Goal: Share content: Contribute content

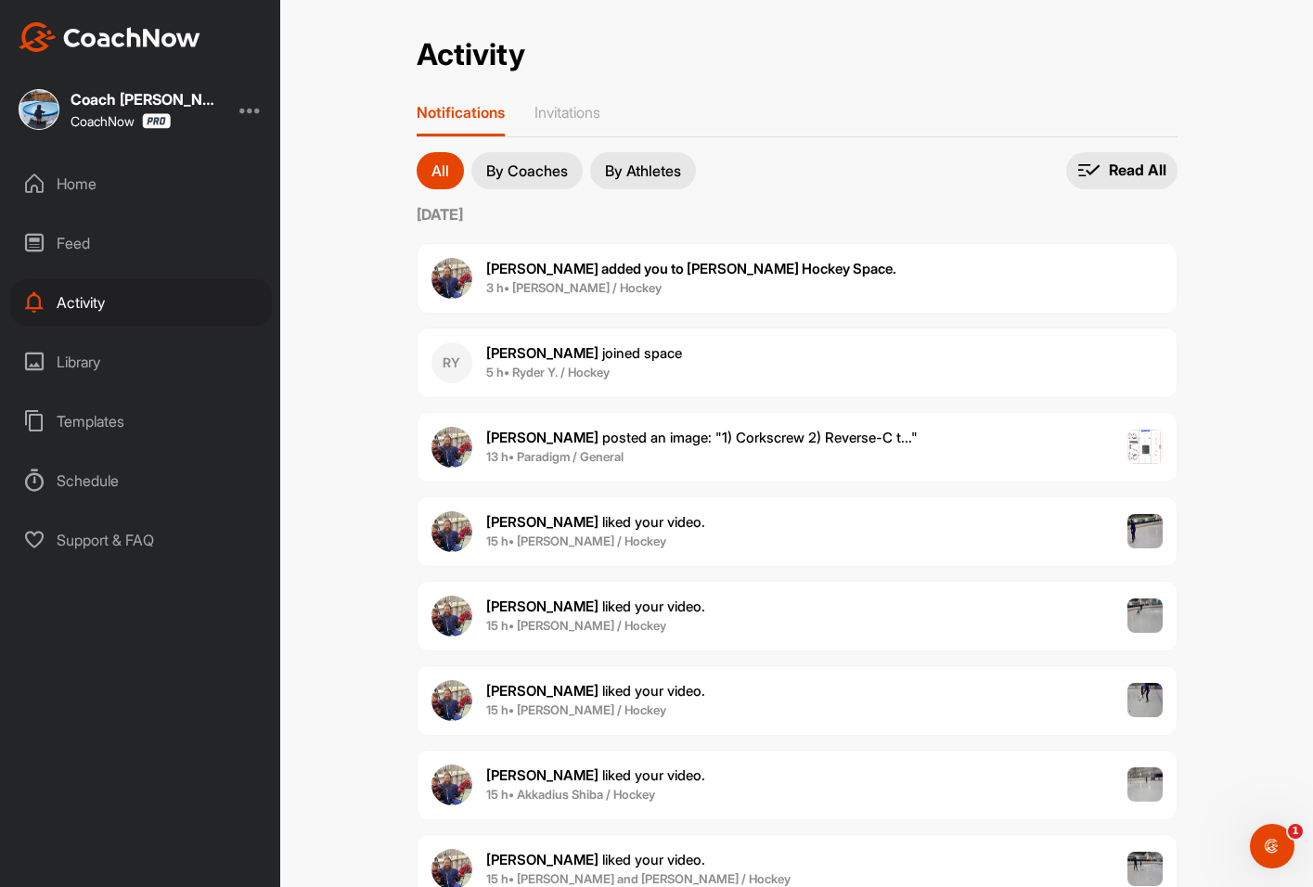
click at [110, 174] on div "Home" at bounding box center [141, 184] width 262 height 46
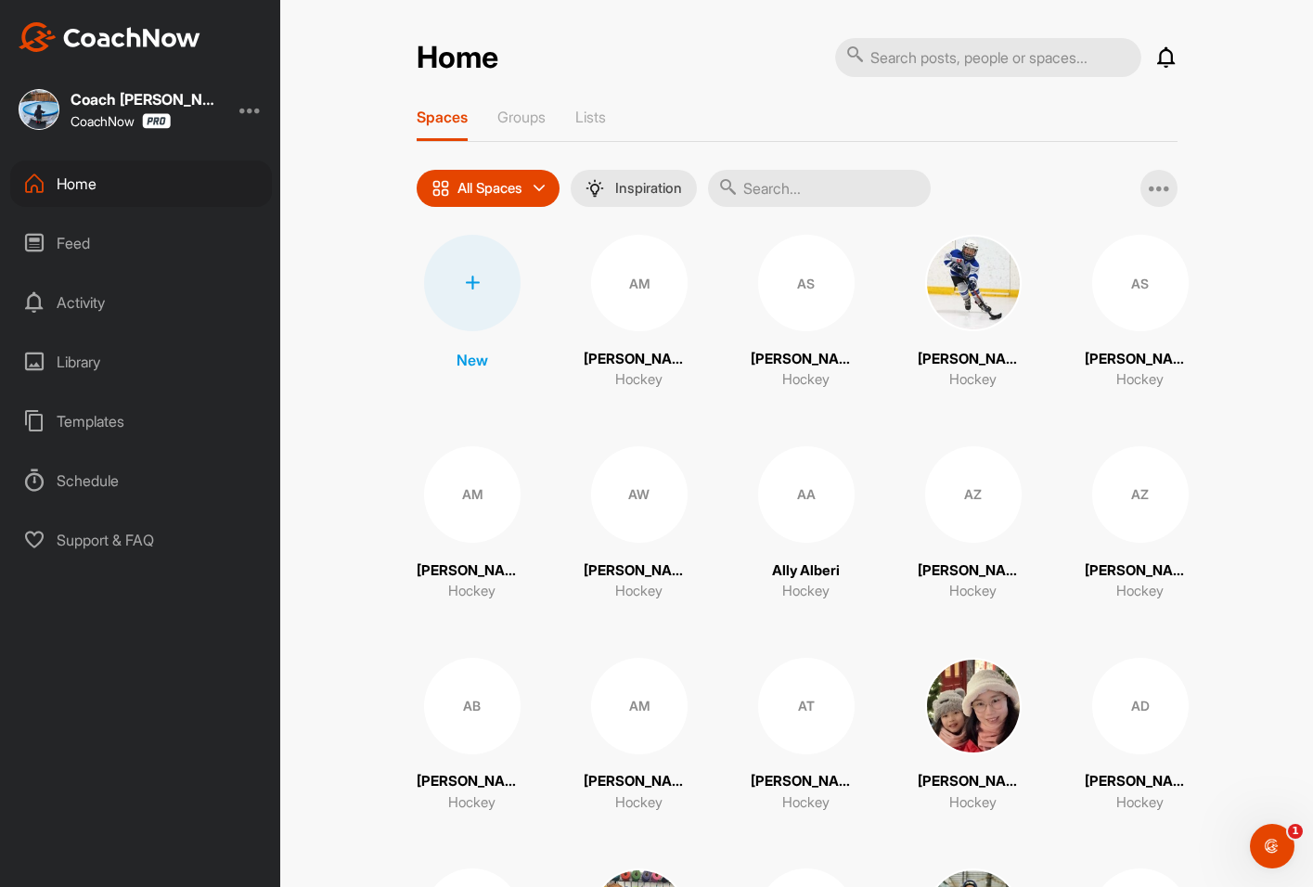
click at [741, 193] on input "text" at bounding box center [819, 188] width 223 height 37
click at [513, 123] on p "Groups" at bounding box center [521, 117] width 48 height 19
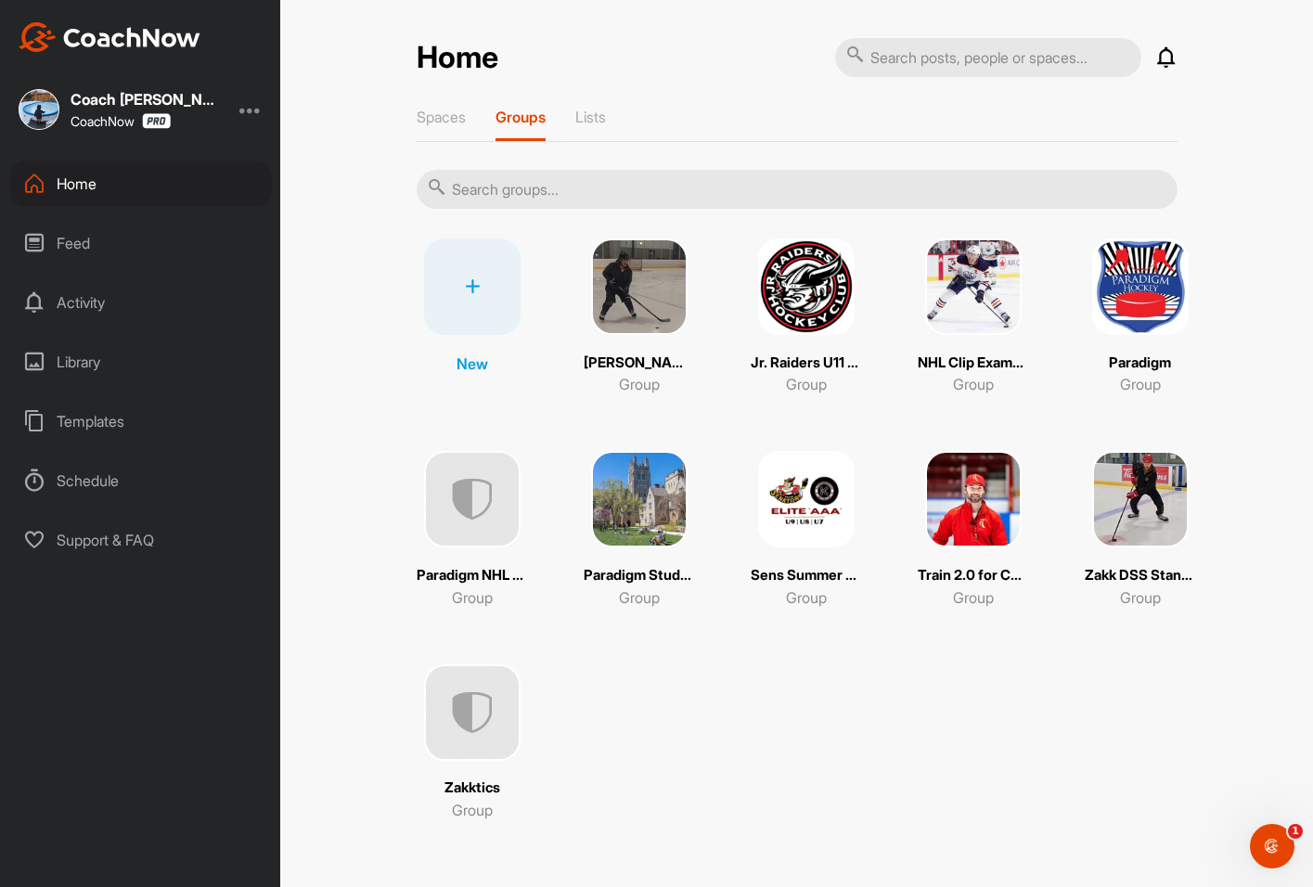
click at [1161, 305] on img at bounding box center [1140, 286] width 97 height 97
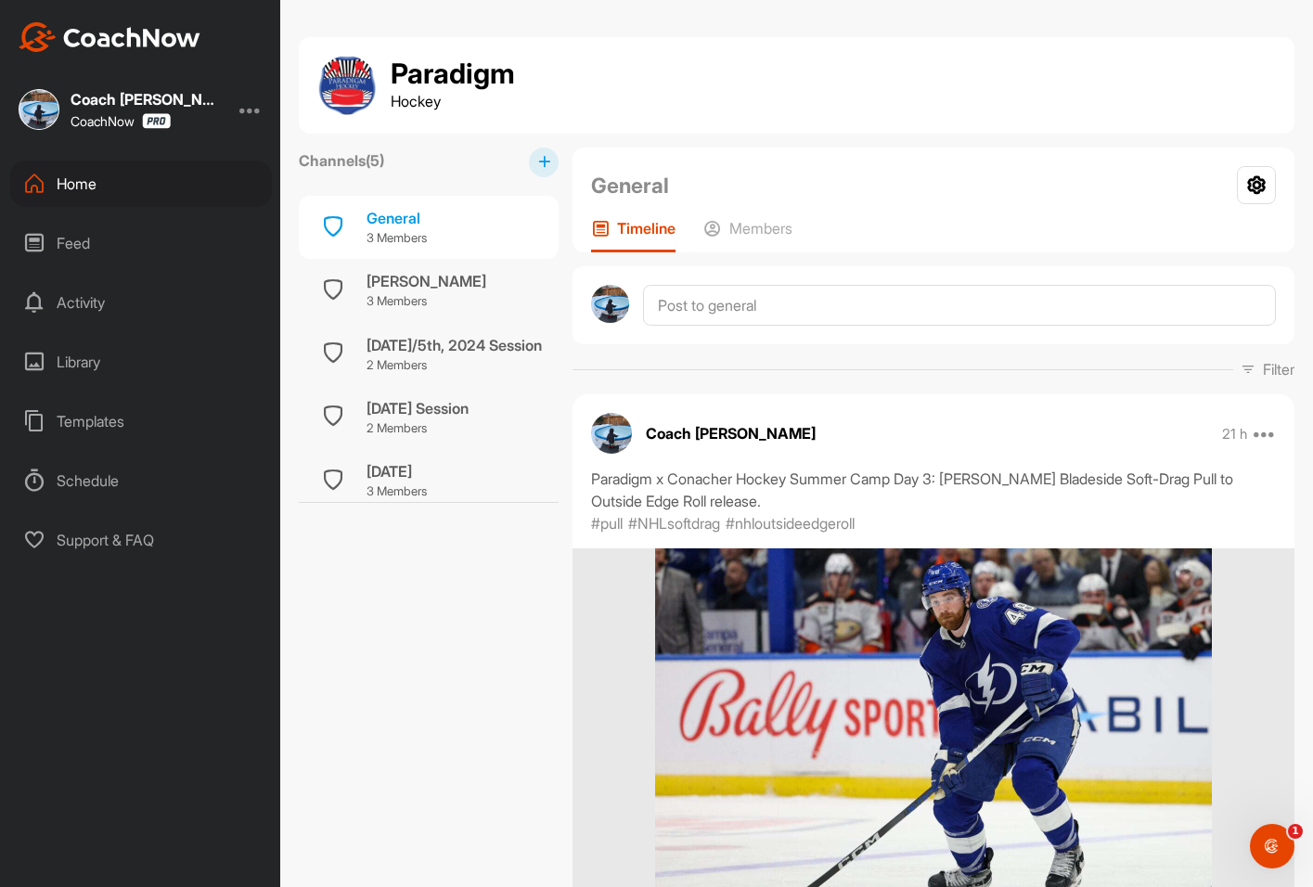
click at [95, 355] on div "Library" at bounding box center [141, 362] width 262 height 46
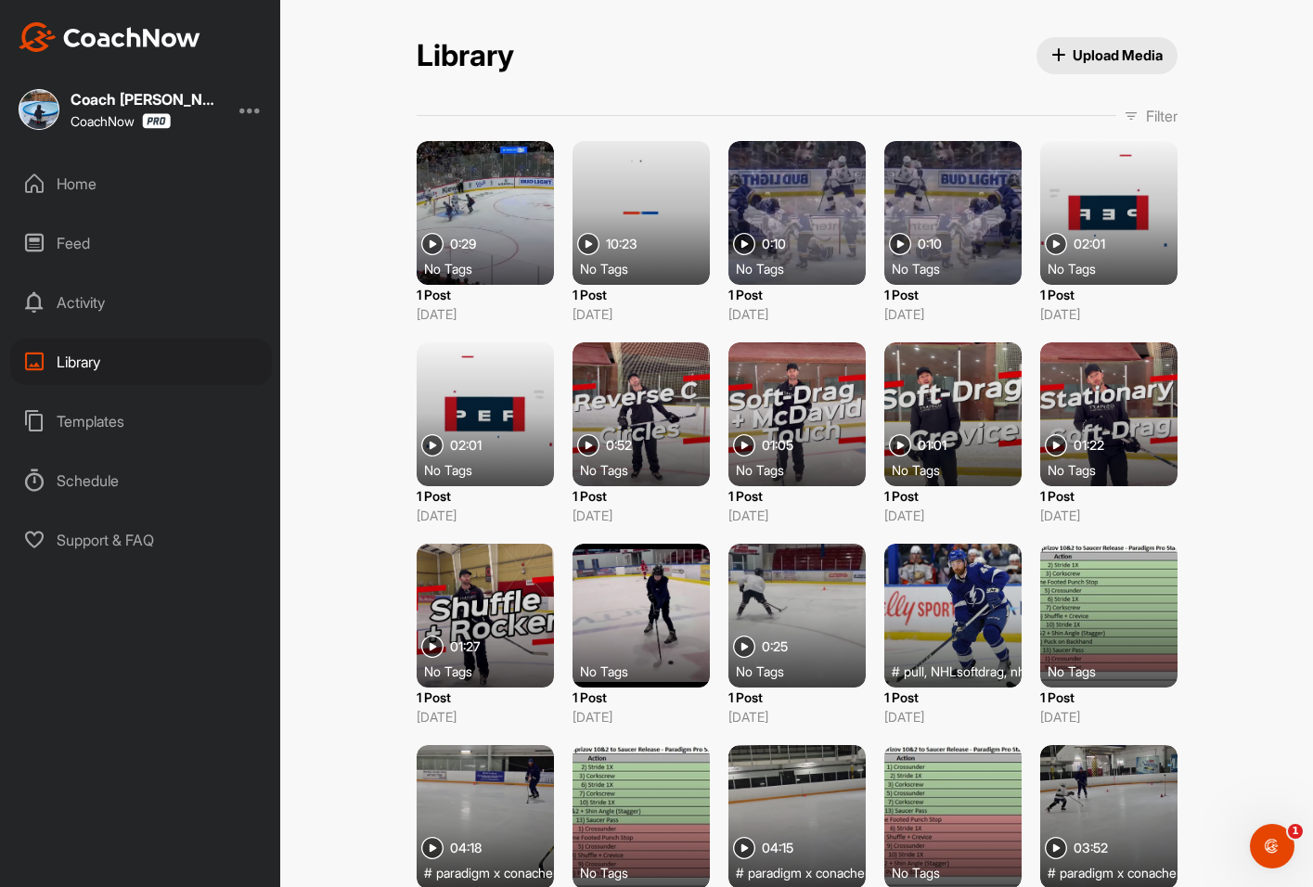
click at [1087, 58] on span "Upload Media" at bounding box center [1106, 54] width 111 height 19
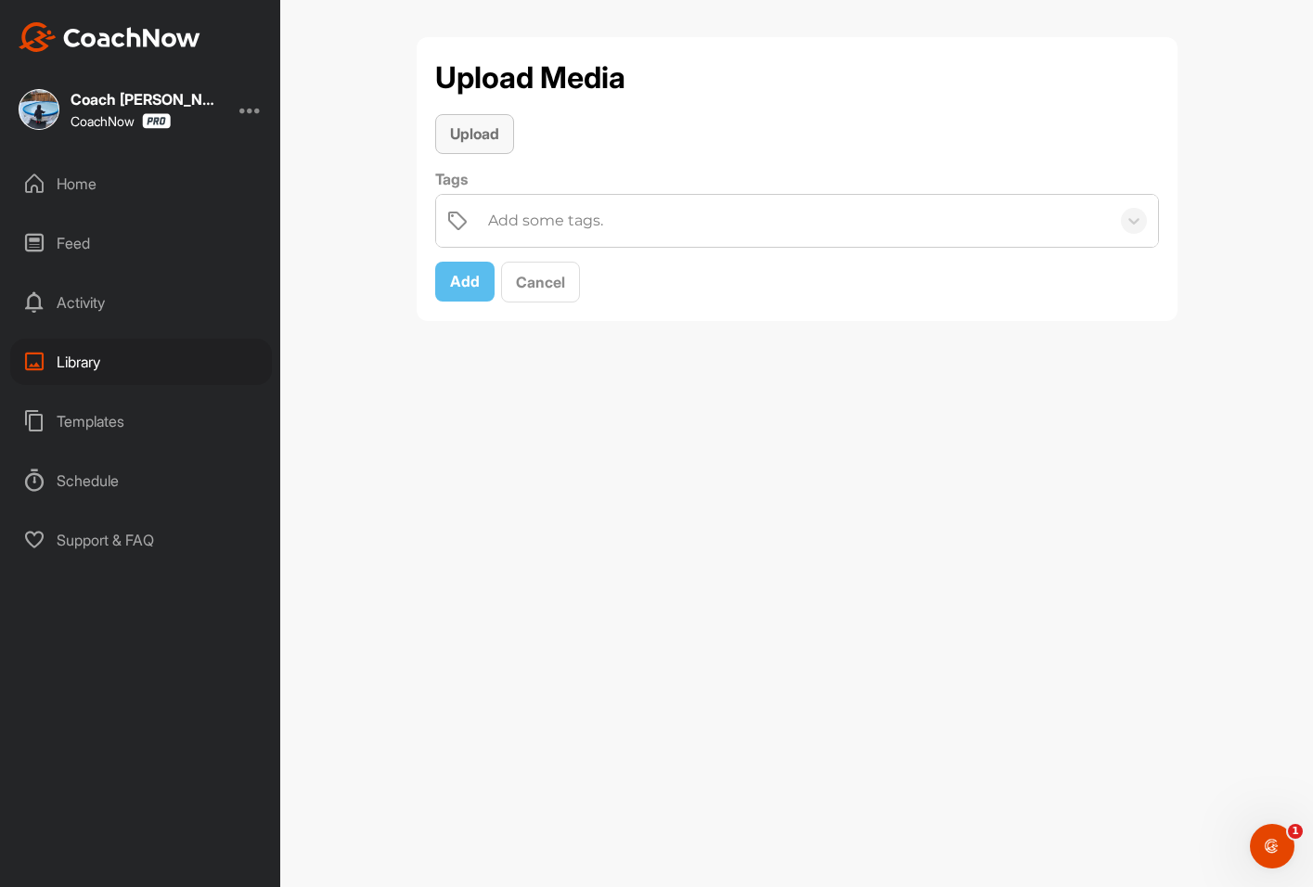
click at [485, 141] on span "Upload" at bounding box center [474, 133] width 49 height 19
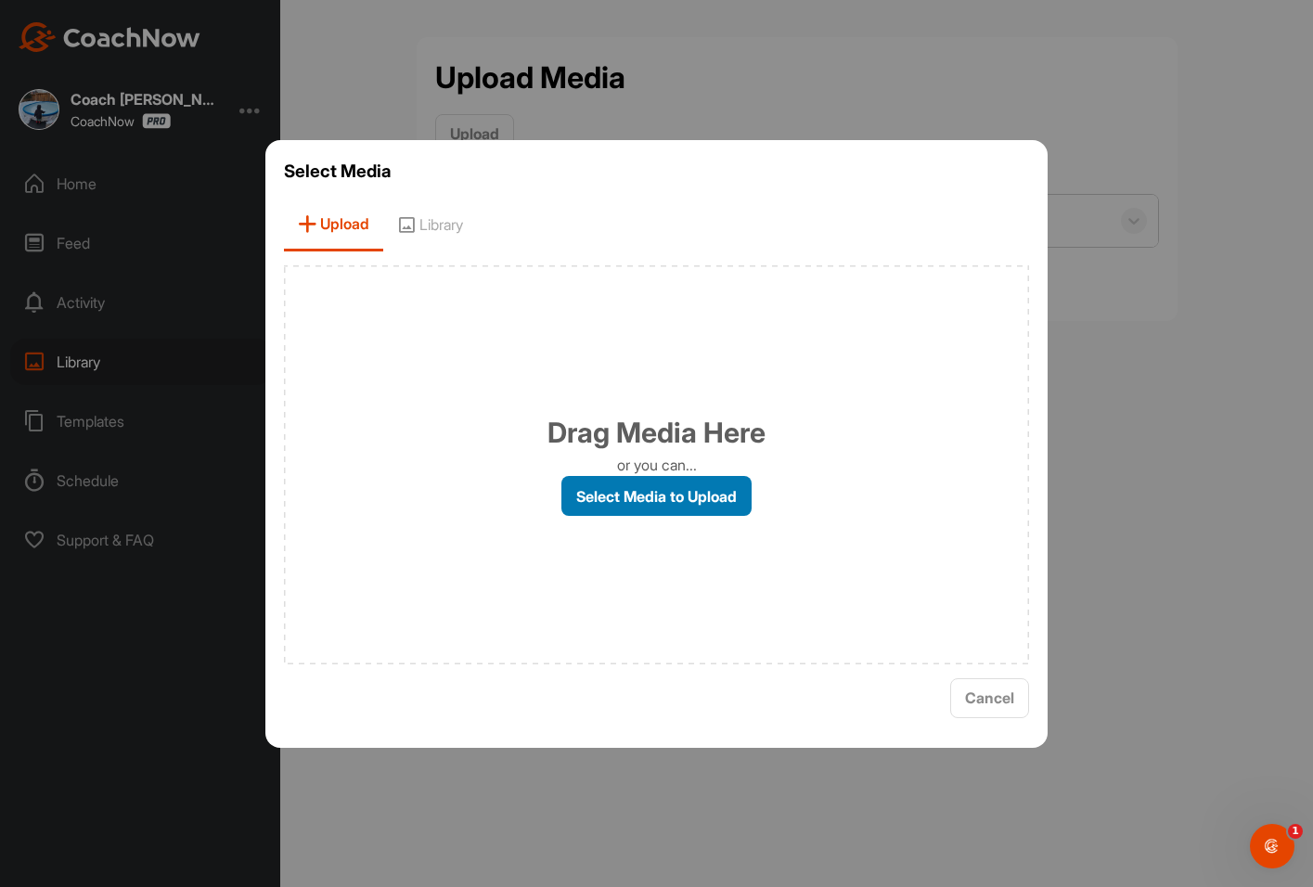
click at [655, 489] on label "Select Media to Upload" at bounding box center [656, 496] width 190 height 40
click at [0, 0] on input "Select Media to Upload" at bounding box center [0, 0] width 0 height 0
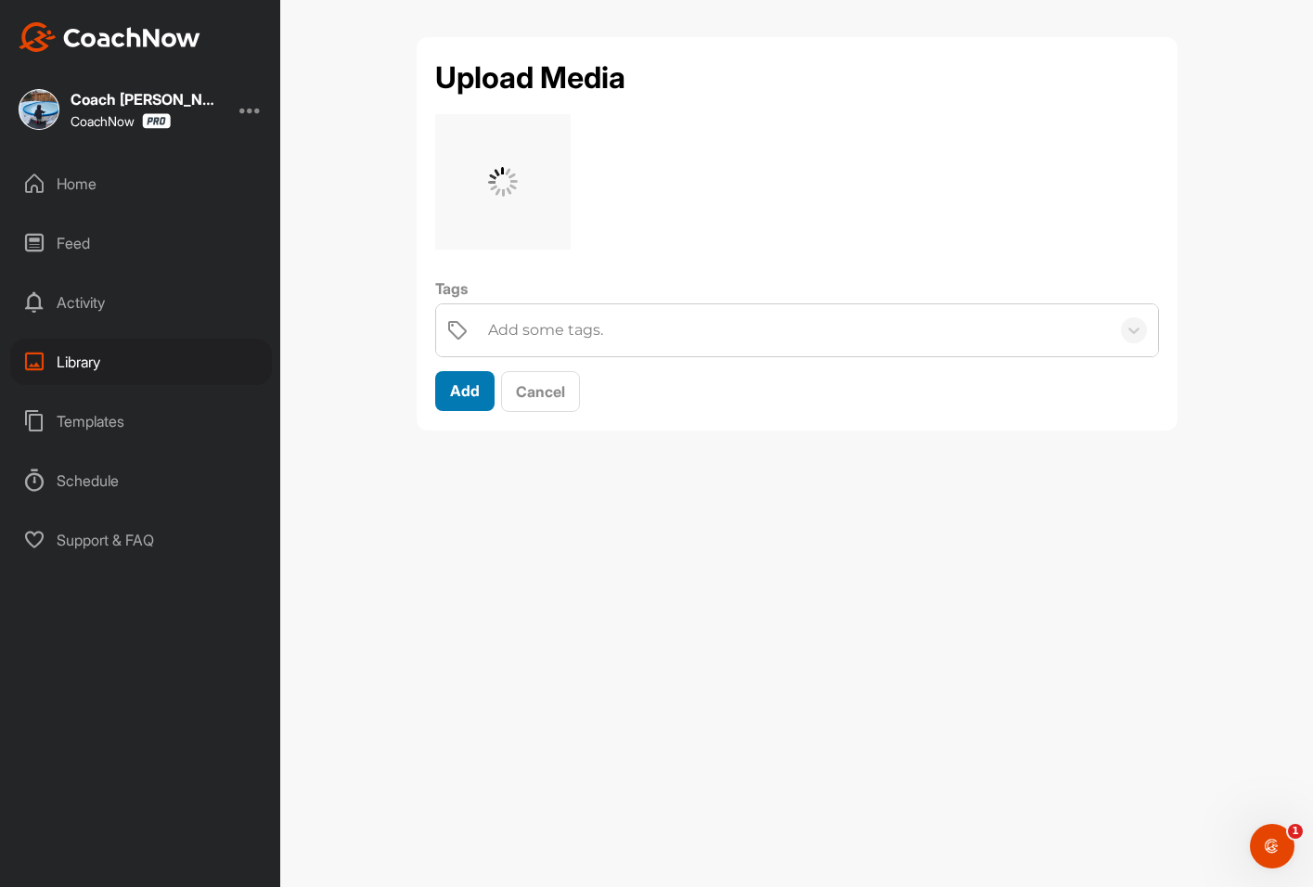
click at [455, 390] on span "Add" at bounding box center [465, 390] width 30 height 19
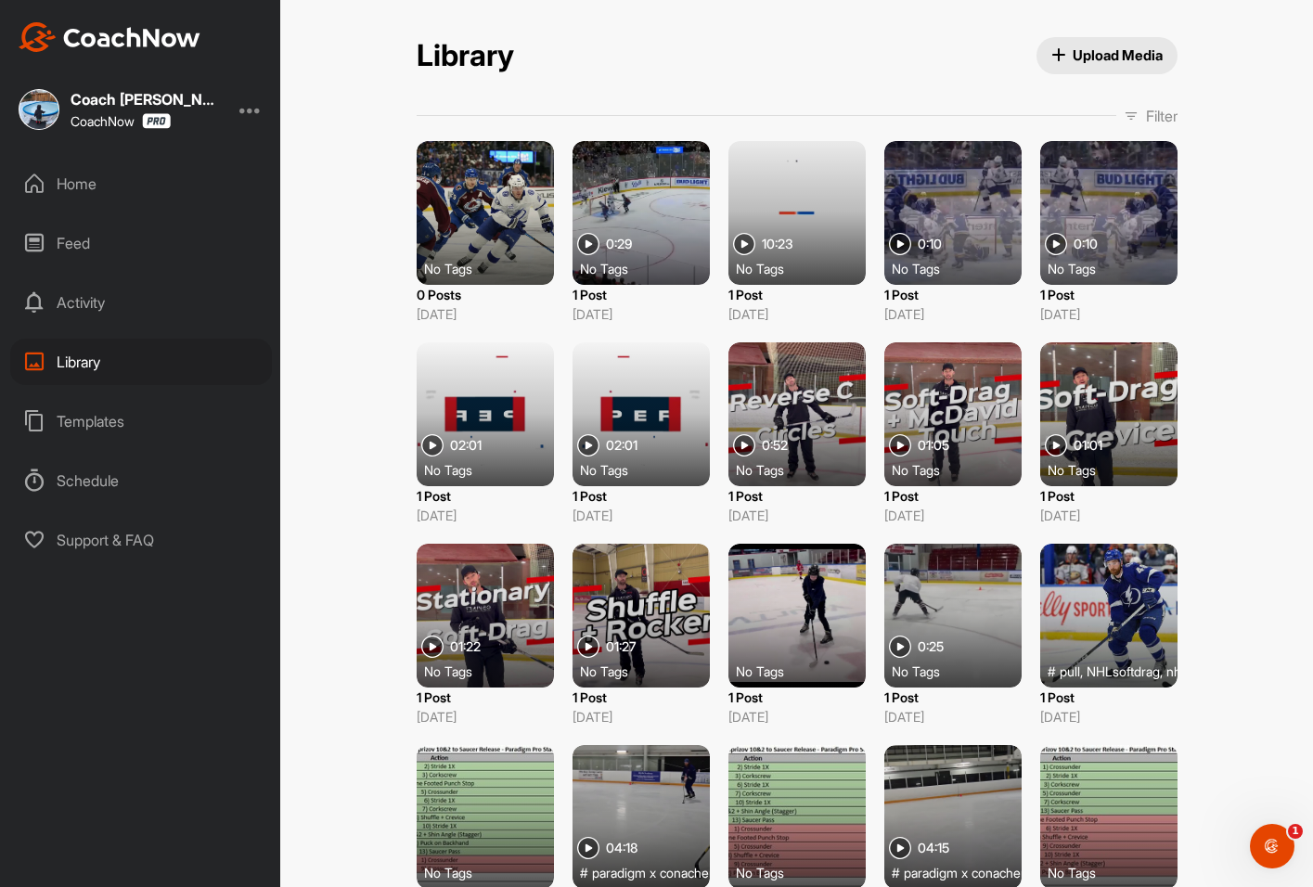
click at [485, 198] on div at bounding box center [485, 213] width 137 height 144
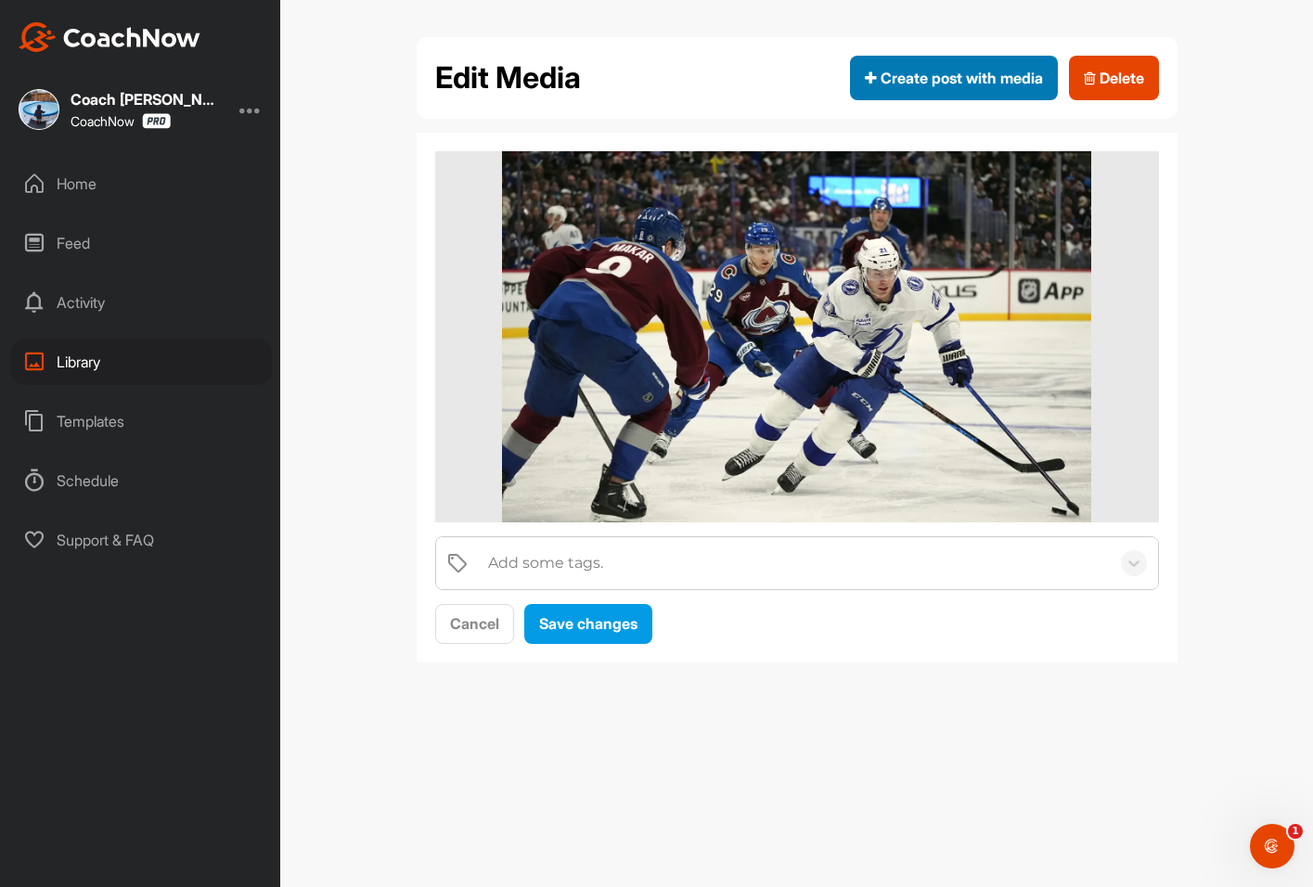
click at [960, 73] on span "Create post with media" at bounding box center [954, 78] width 178 height 22
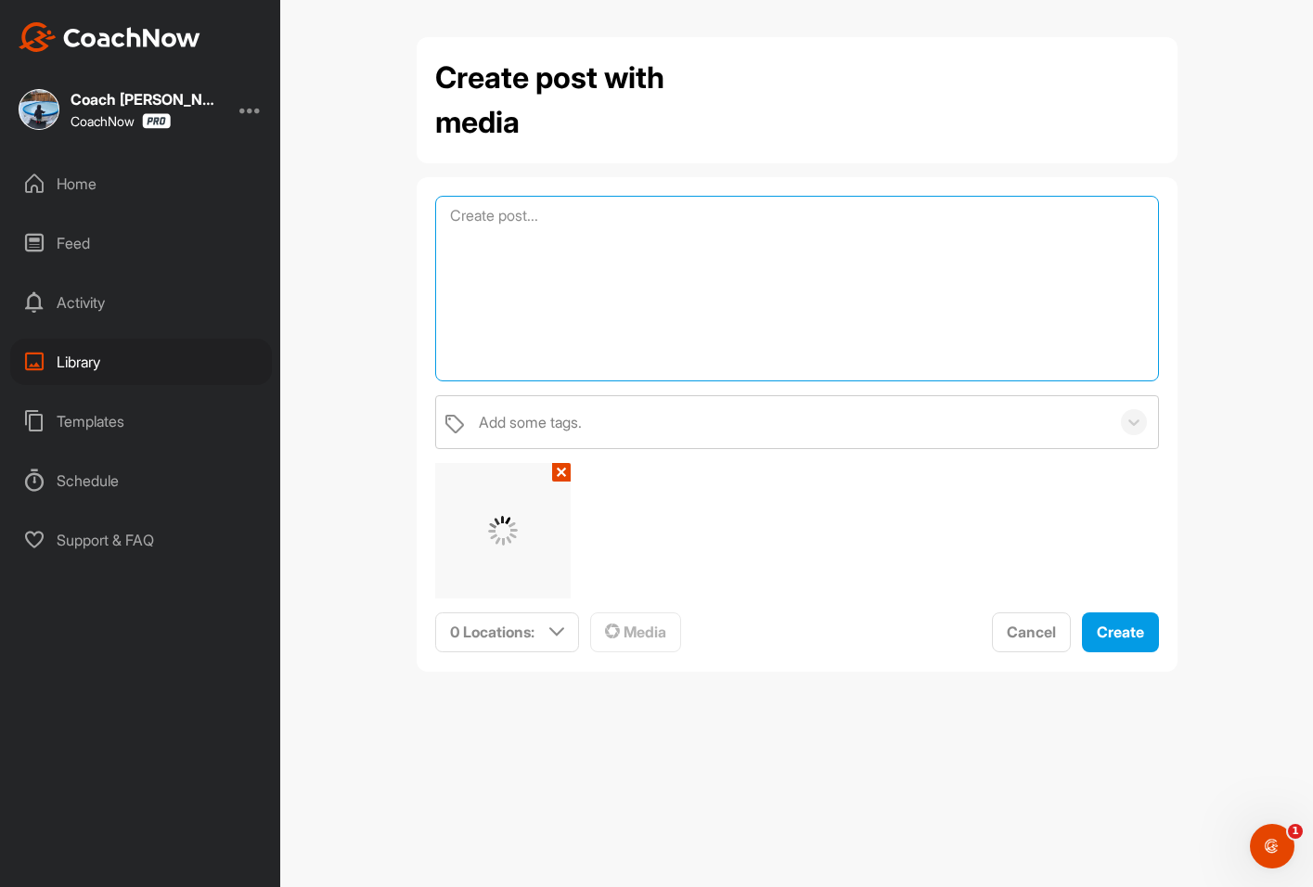
click at [540, 246] on textarea at bounding box center [797, 289] width 724 height 186
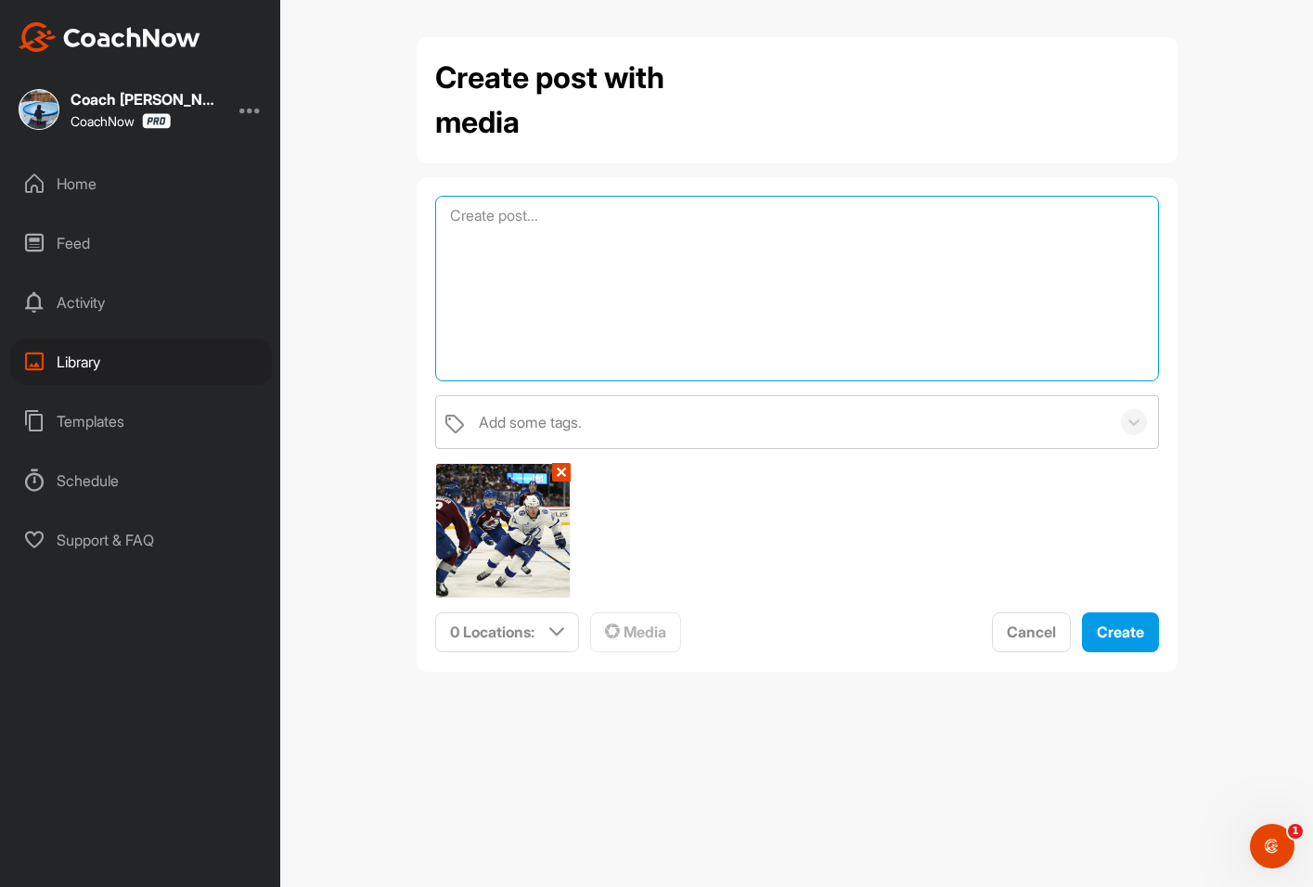
click at [531, 231] on textarea at bounding box center [797, 289] width 724 height 186
paste textarea "Paradigm x Conacher Hockey Summer Camp Day 3: [PERSON_NAME] Bladeside Soft-Drag…"
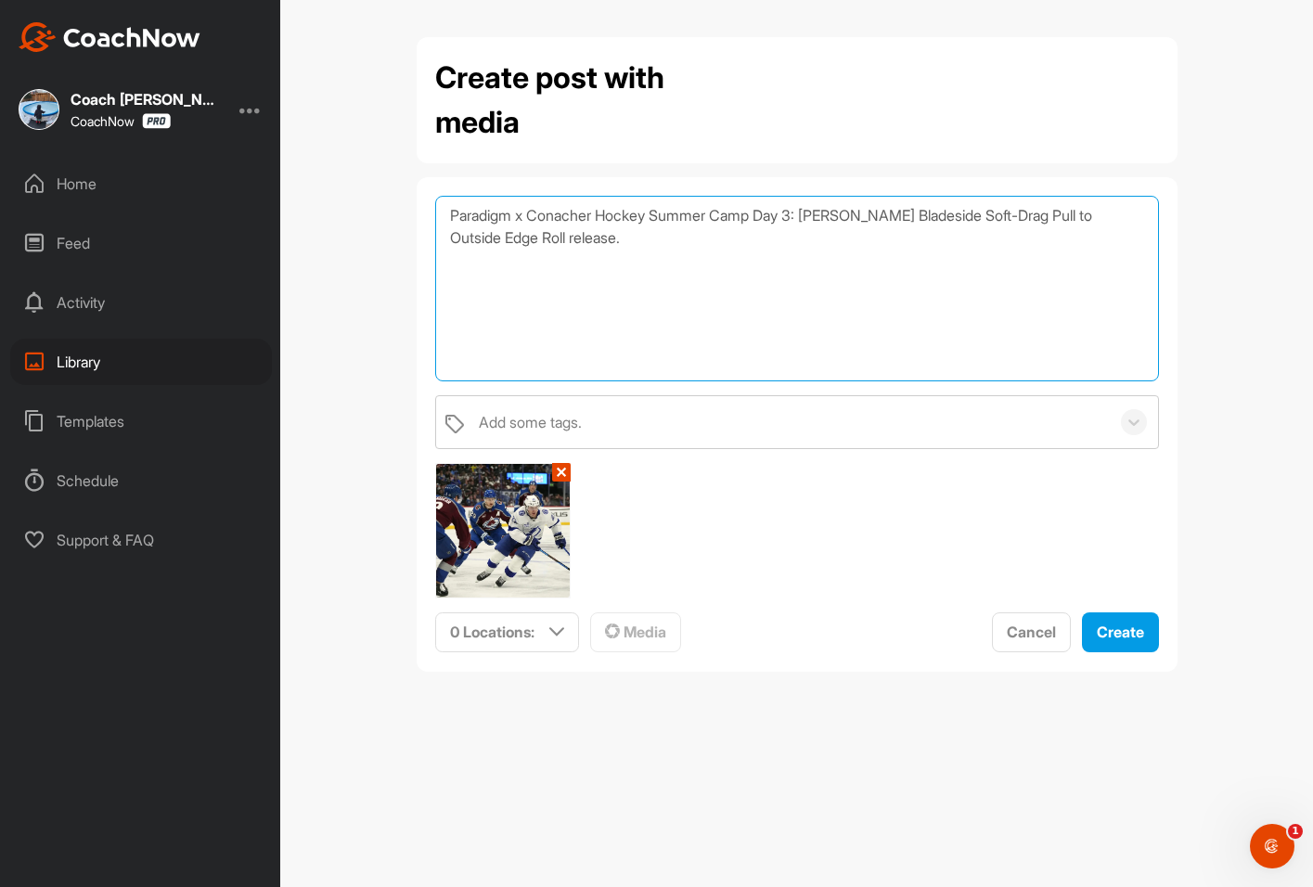
click at [811, 215] on textarea "Paradigm x Conacher Hockey Summer Camp Day 3: [PERSON_NAME] Bladeside Soft-Drag…" at bounding box center [797, 289] width 724 height 186
click at [982, 212] on textarea "Paradigm x Conacher Hockey Summer Camp Day 4: Nikita Kucherov Perbix Bladeside …" at bounding box center [797, 289] width 724 height 186
drag, startPoint x: 978, startPoint y: 212, endPoint x: 1001, endPoint y: 254, distance: 48.6
click at [1001, 254] on textarea "Paradigm x Conacher Hockey Summer Camp Day 4: Nikita Kucherov Perbix Bladeside …" at bounding box center [797, 289] width 724 height 186
click at [979, 217] on textarea "Paradigm x Conacher Hockey Summer Camp Day 4: Nikita Kucherov Perbix Crossunder…" at bounding box center [797, 289] width 724 height 186
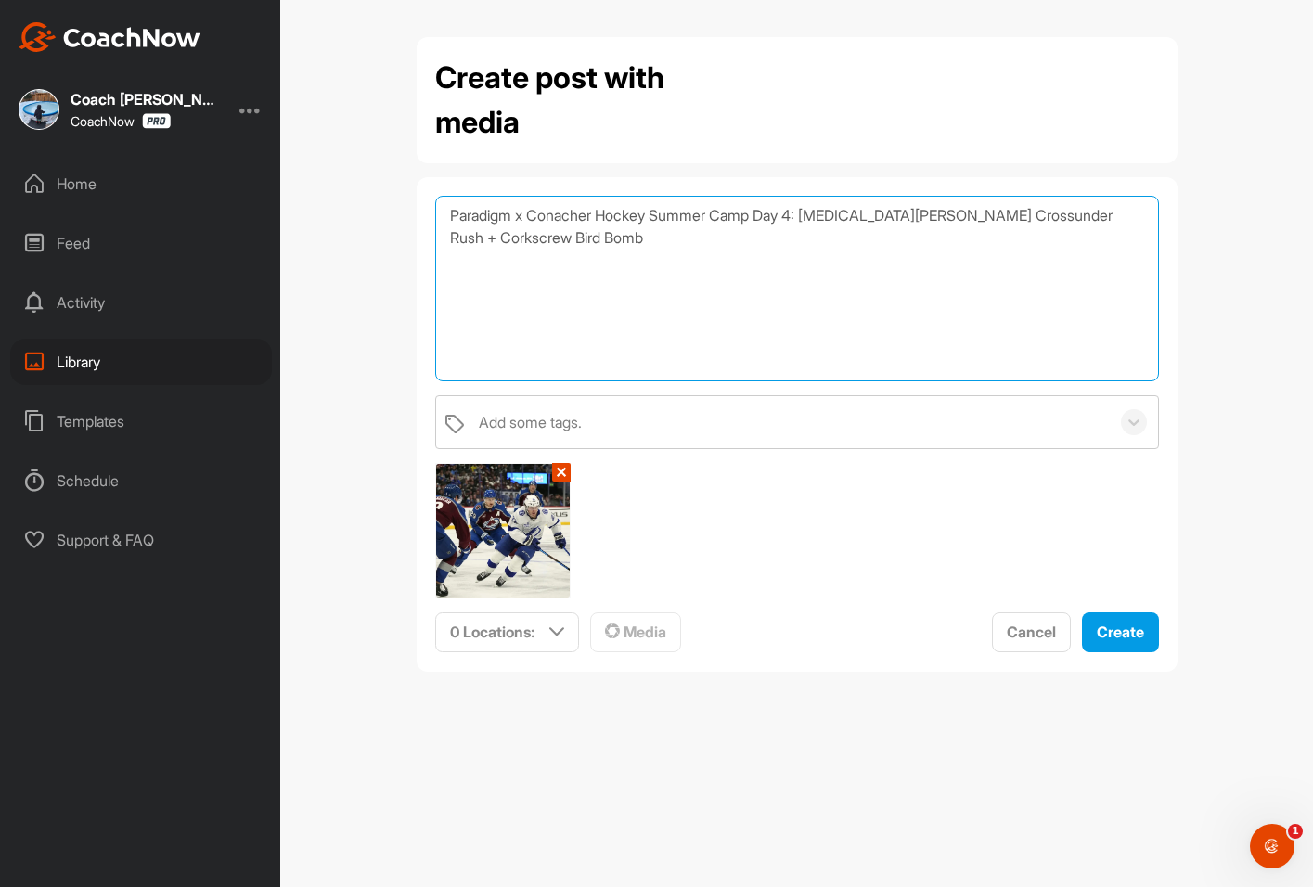
drag, startPoint x: 551, startPoint y: 239, endPoint x: 444, endPoint y: 236, distance: 106.8
click at [444, 236] on textarea "Paradigm x Conacher Hockey Summer Camp Day 4: Nikita Kucherov Crossunder Rush +…" at bounding box center [797, 289] width 724 height 186
click at [620, 277] on textarea "Paradigm x Conacher Hockey Summer Camp Day 4: Nikita Kucherov Crossunder Rush +…" at bounding box center [797, 289] width 724 height 186
type textarea "Paradigm x Conacher Hockey Summer Camp Day 4: Nikita Kucherov Crossunder Rush +…"
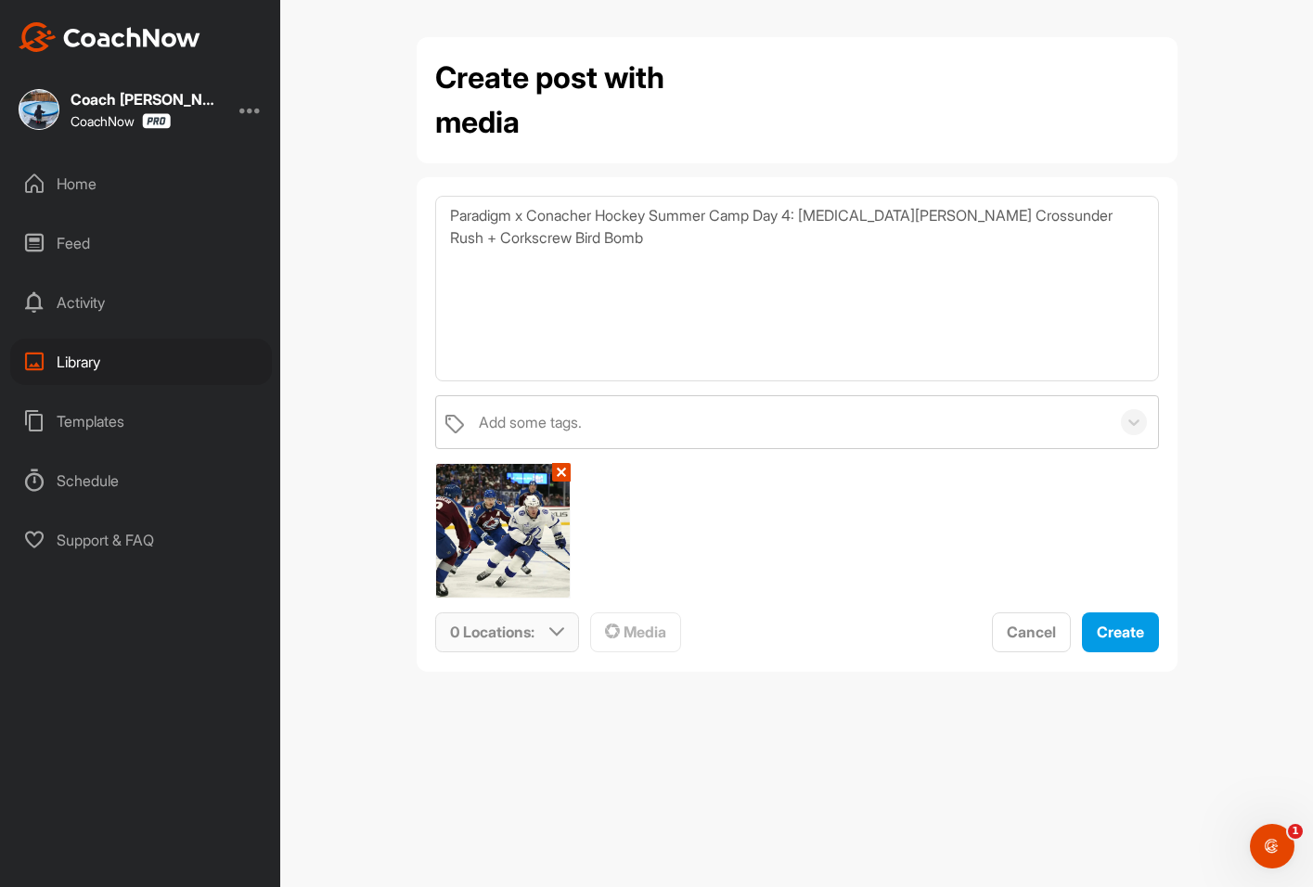
click at [475, 637] on p "0 Locations :" at bounding box center [492, 632] width 84 height 22
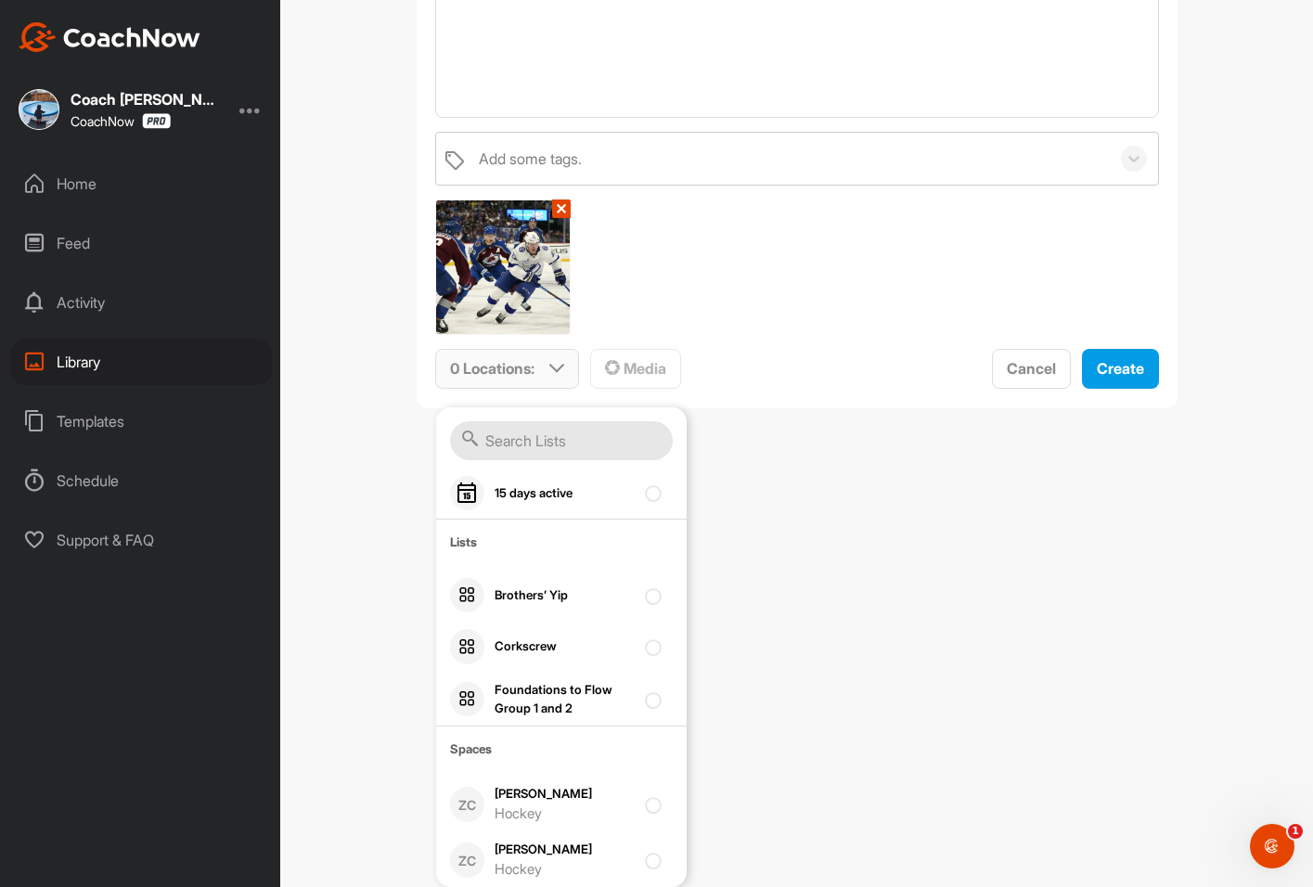
scroll to position [278, 0]
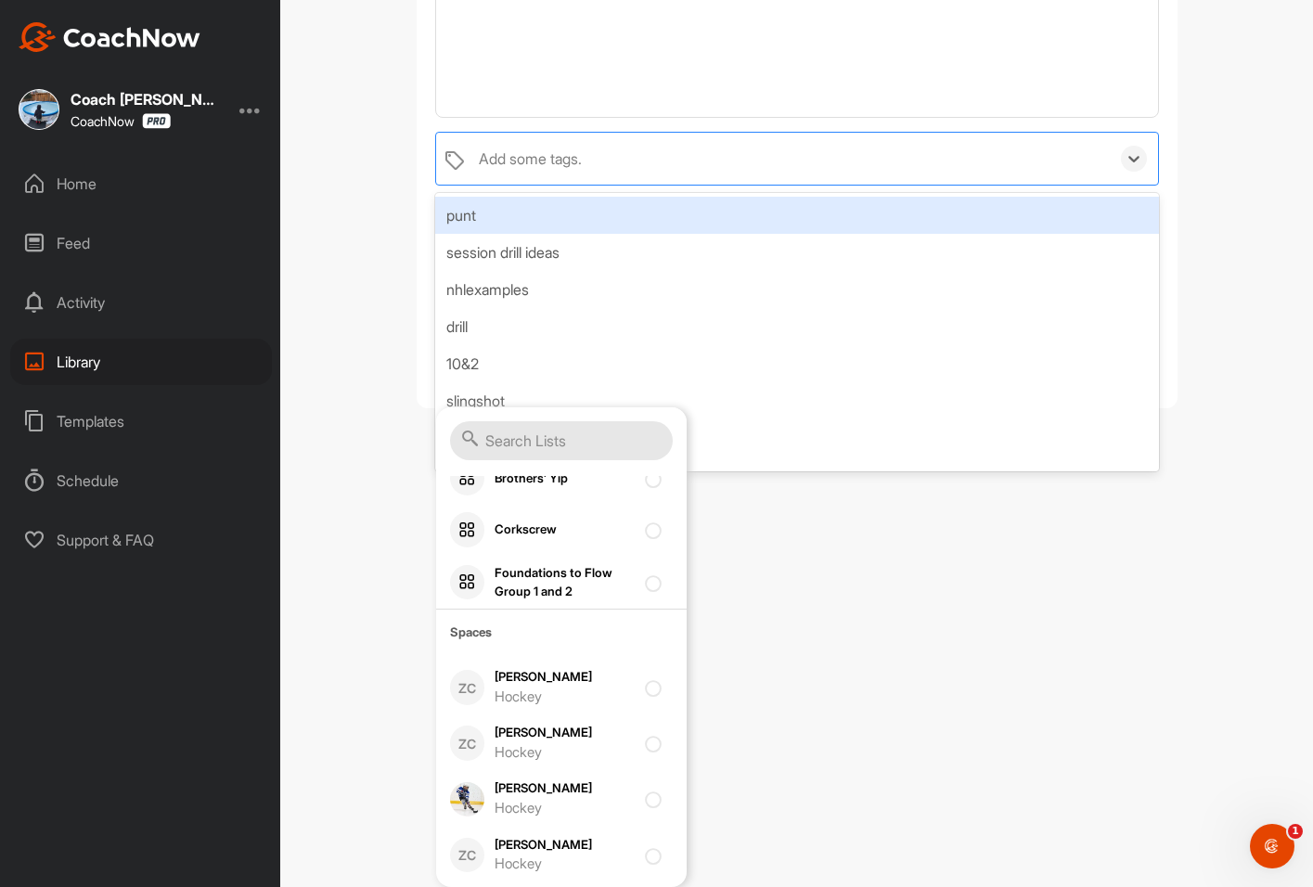
click at [615, 149] on div "Add some tags." at bounding box center [790, 159] width 640 height 52
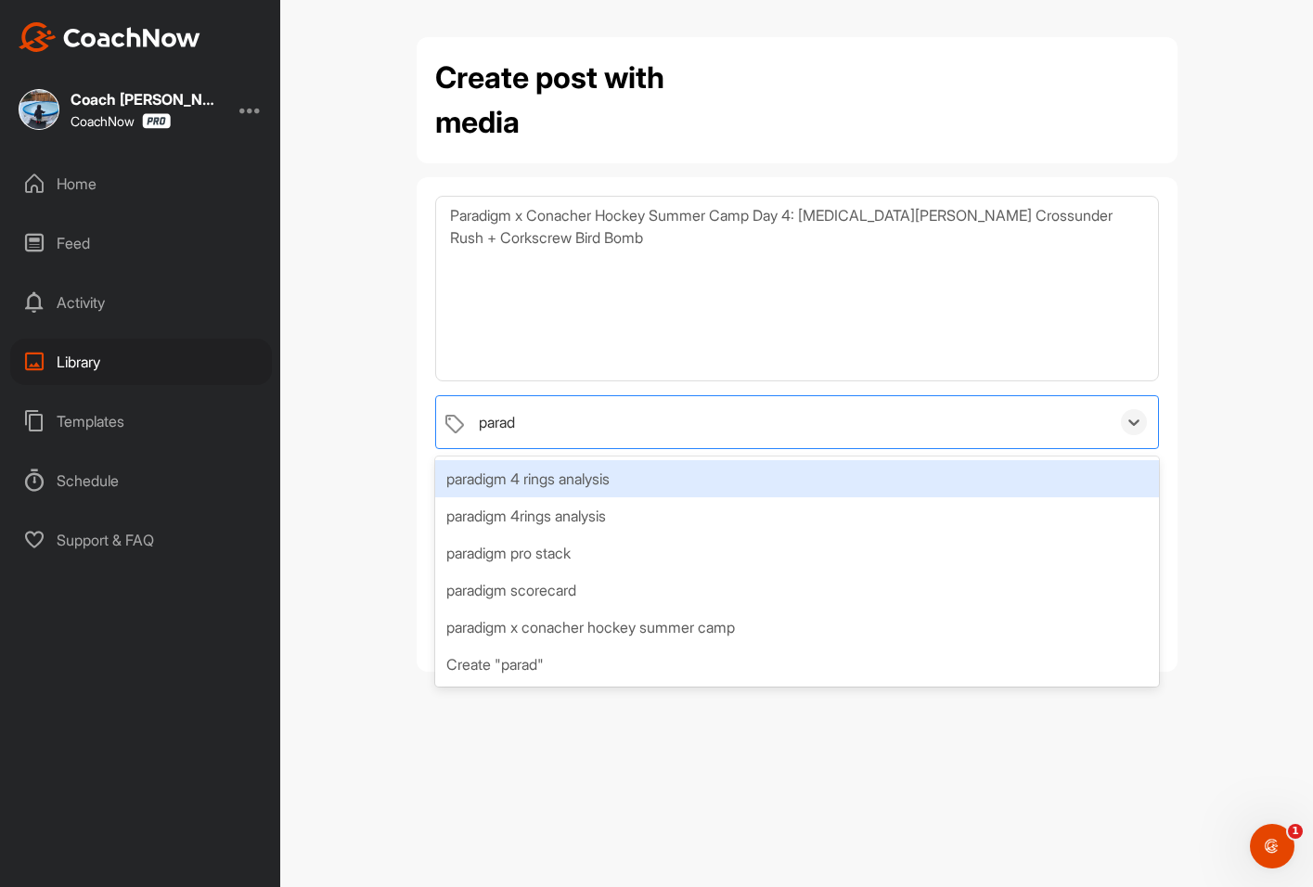
type input "paradi"
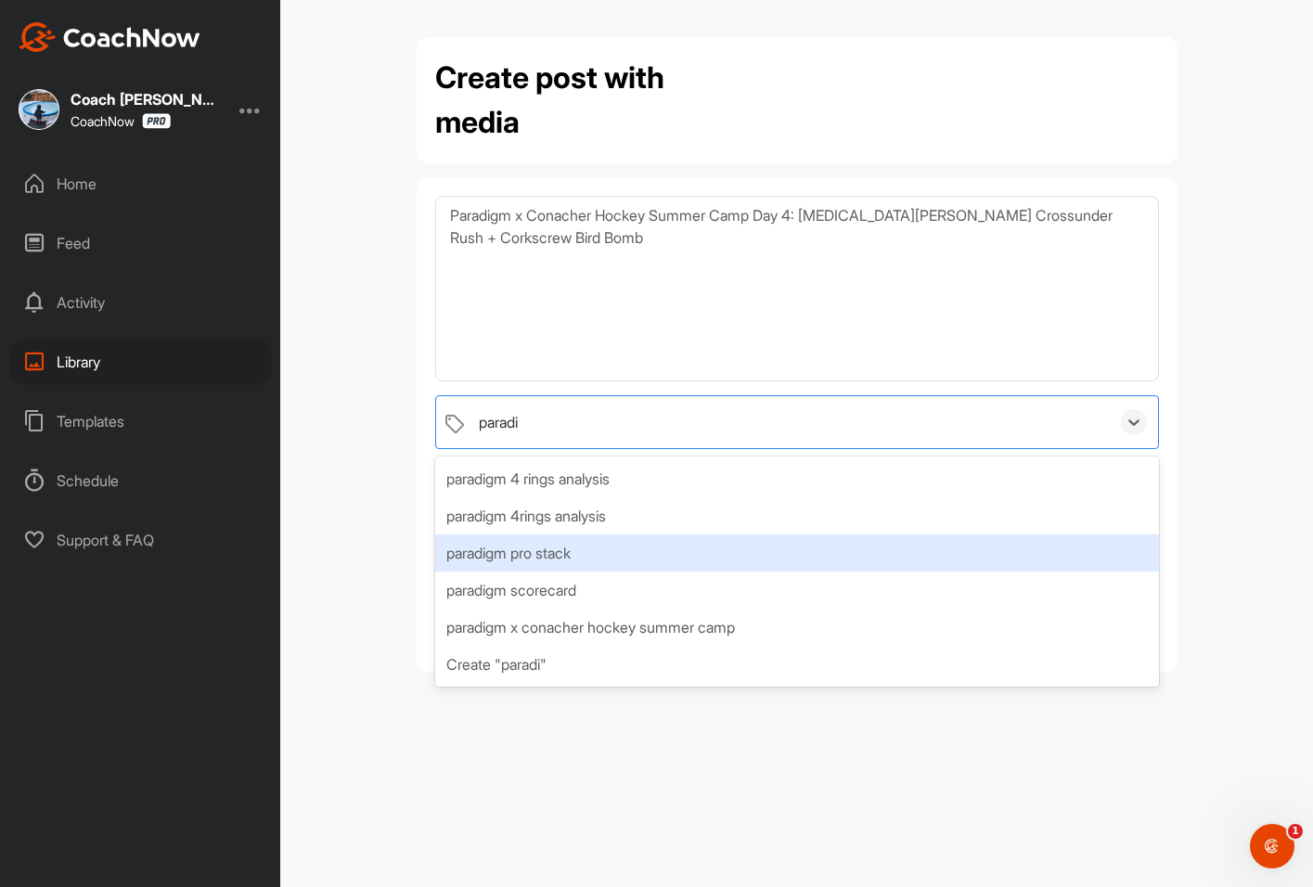
click at [525, 553] on div "paradigm pro stack" at bounding box center [797, 552] width 724 height 37
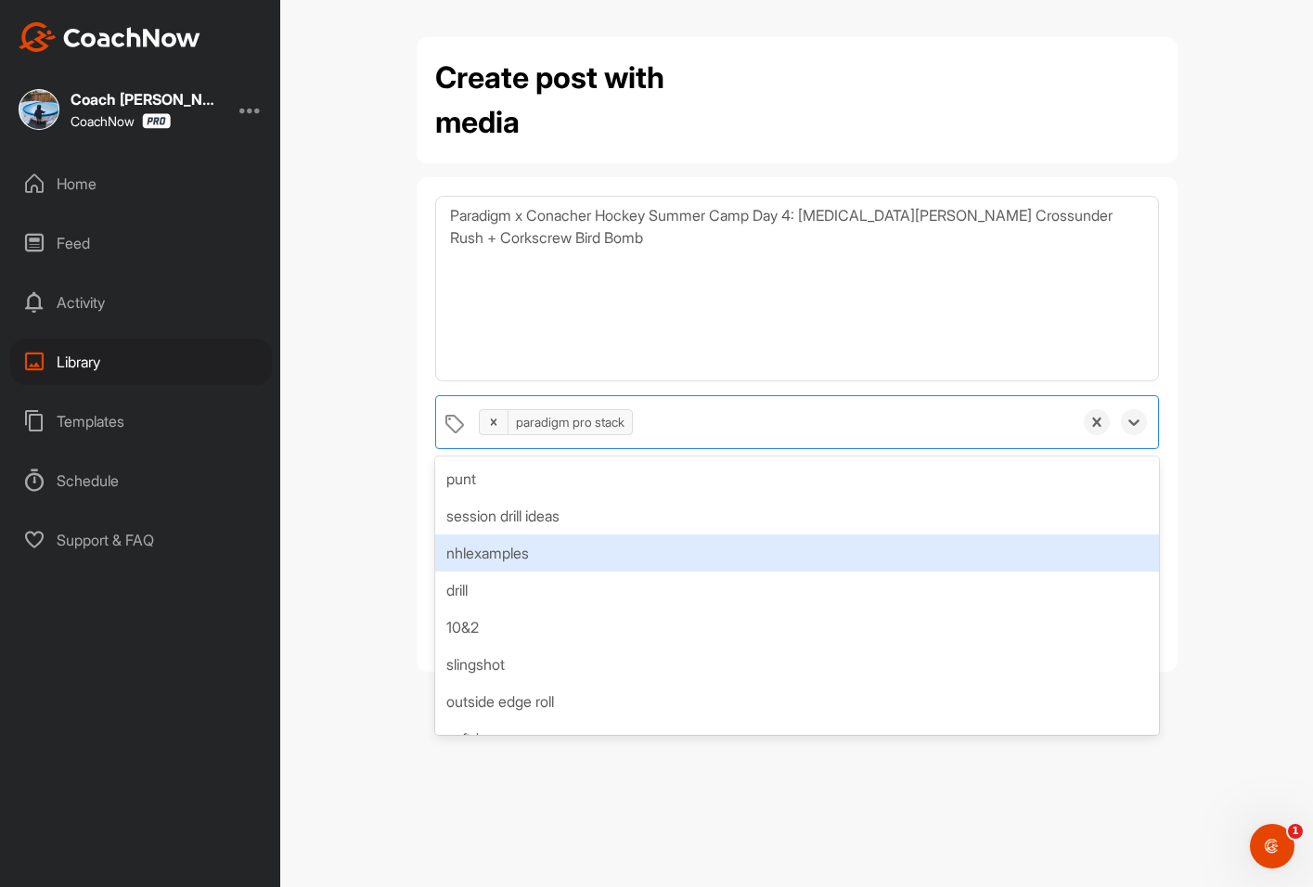
click at [367, 535] on div "Create post with media Paradigm x Conacher Hockey Summer Camp Day 4: Nikita Kuc…" at bounding box center [796, 443] width 1033 height 887
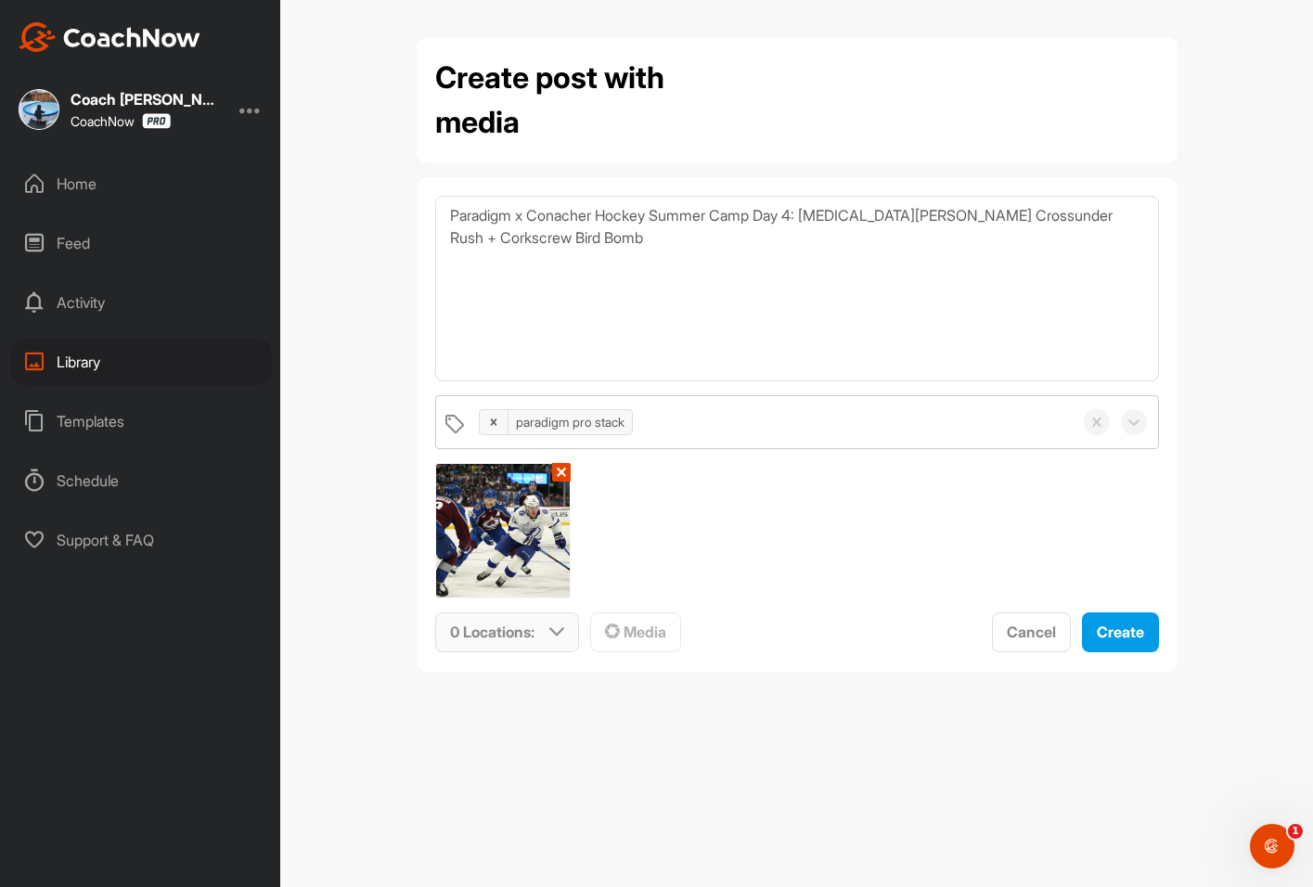
click at [516, 632] on p "0 Locations :" at bounding box center [492, 632] width 84 height 22
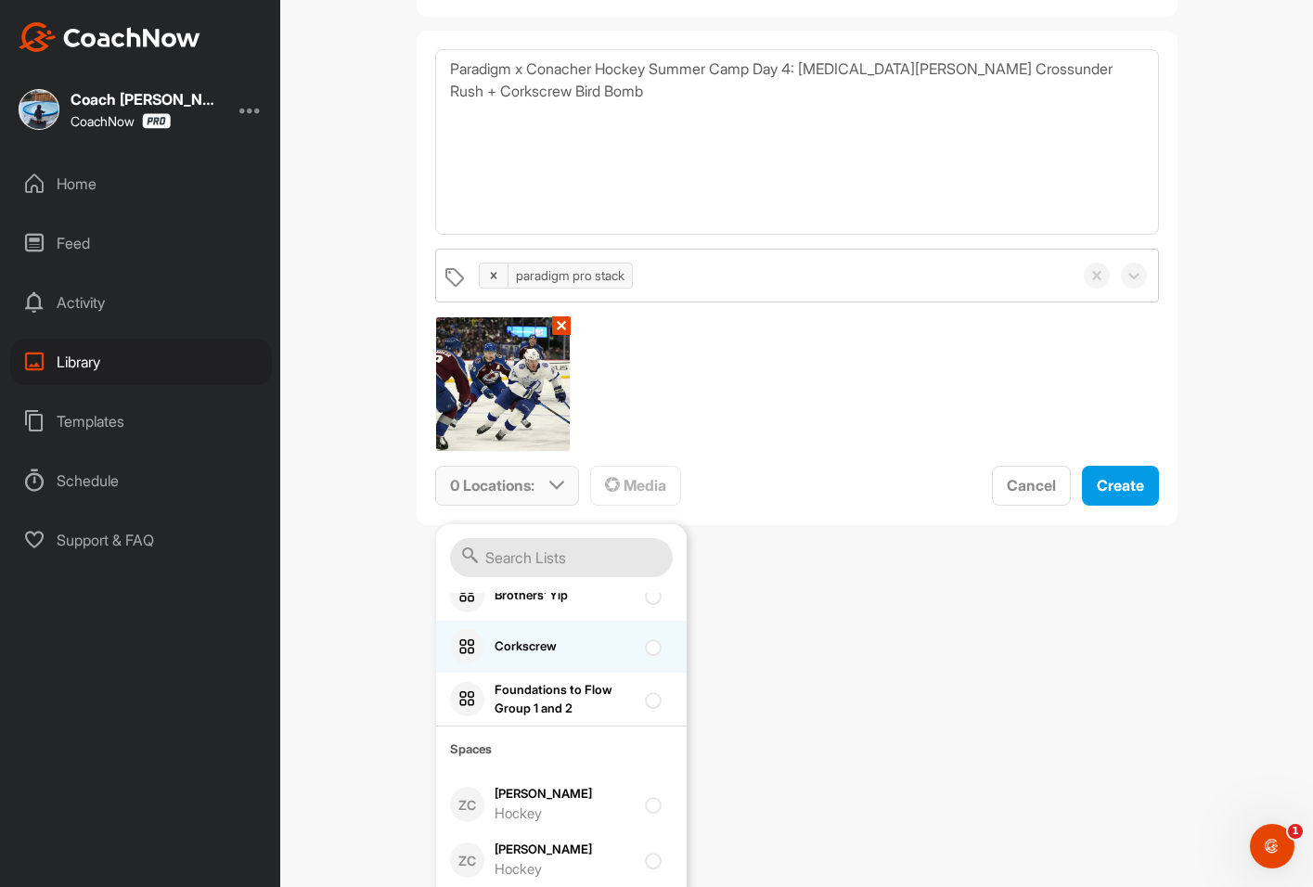
scroll to position [186, 0]
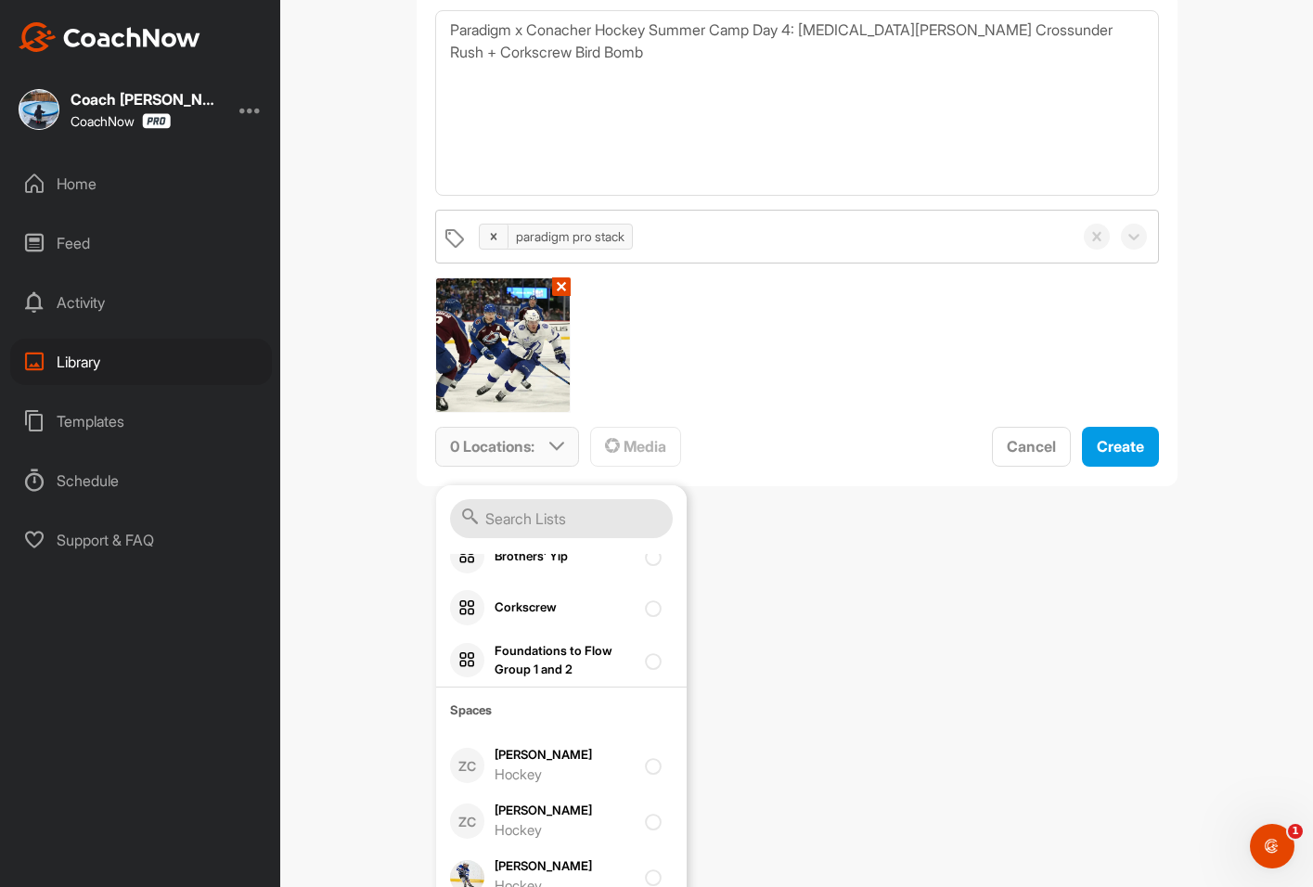
click at [496, 521] on input "text" at bounding box center [561, 518] width 223 height 39
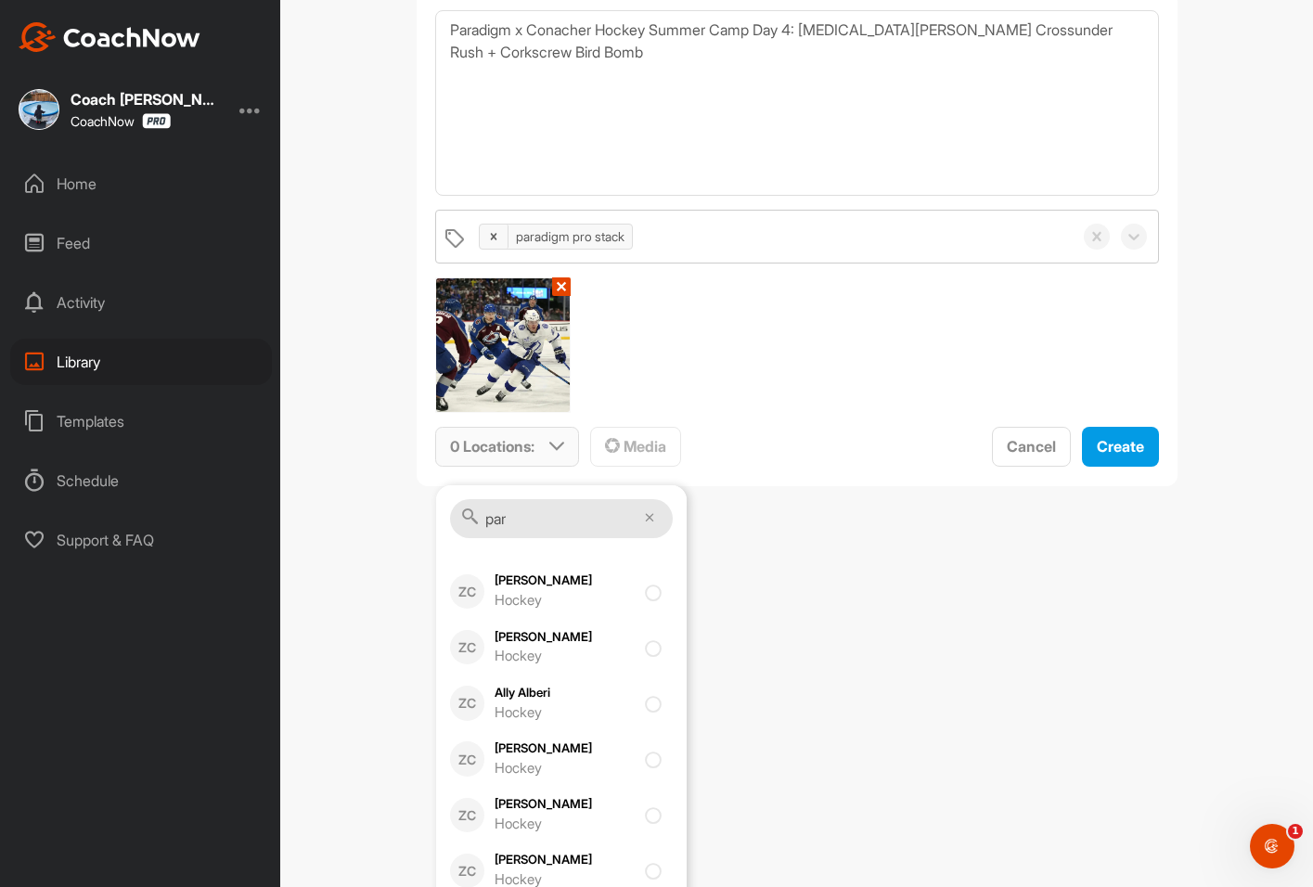
scroll to position [0, 0]
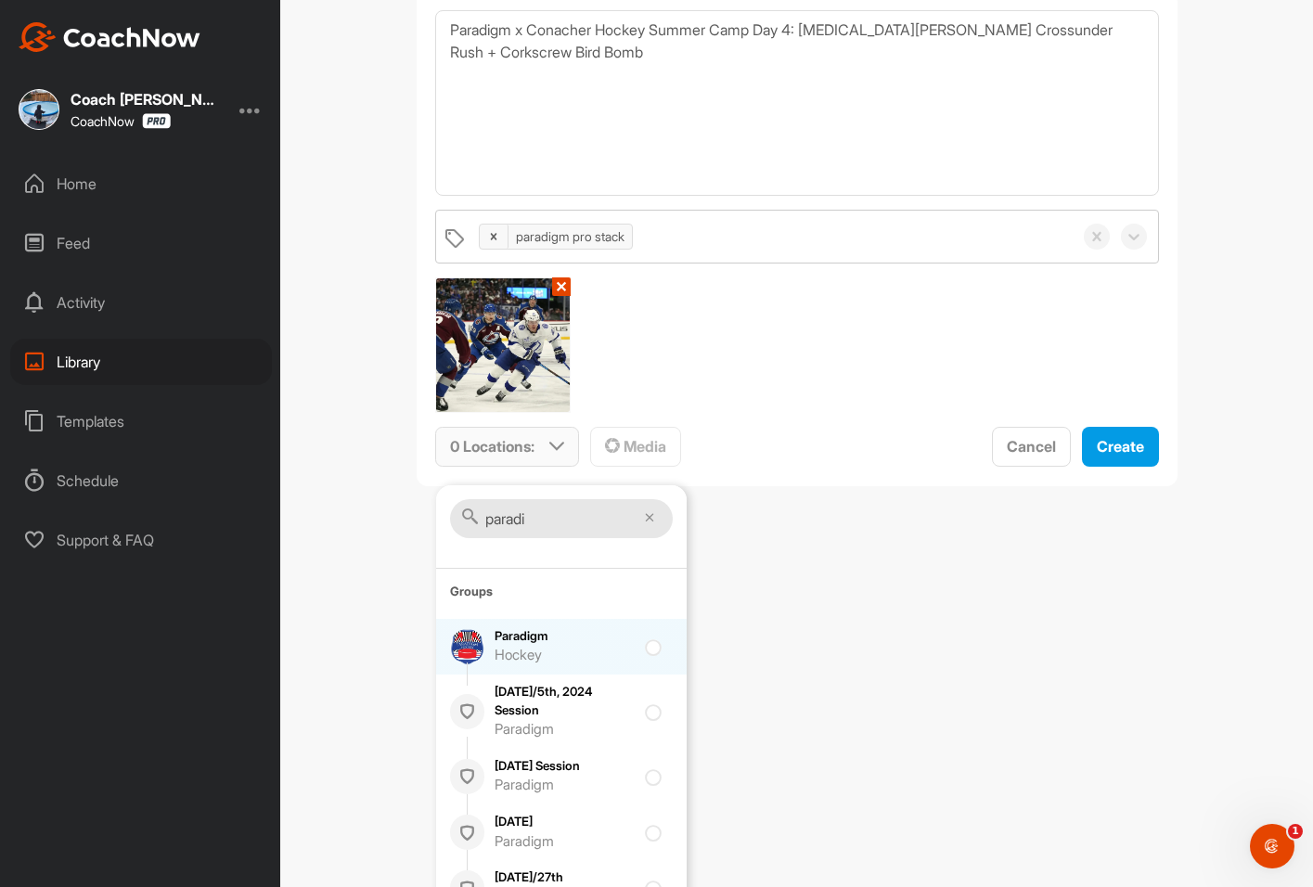
type input "paradi"
click at [495, 637] on div "Paradigm Hockey" at bounding box center [564, 646] width 139 height 39
checkbox input "true"
click at [843, 617] on div "Create post with media Paradigm x Conacher Hockey Summer Camp Day 4: Nikita Kuc…" at bounding box center [796, 443] width 1033 height 887
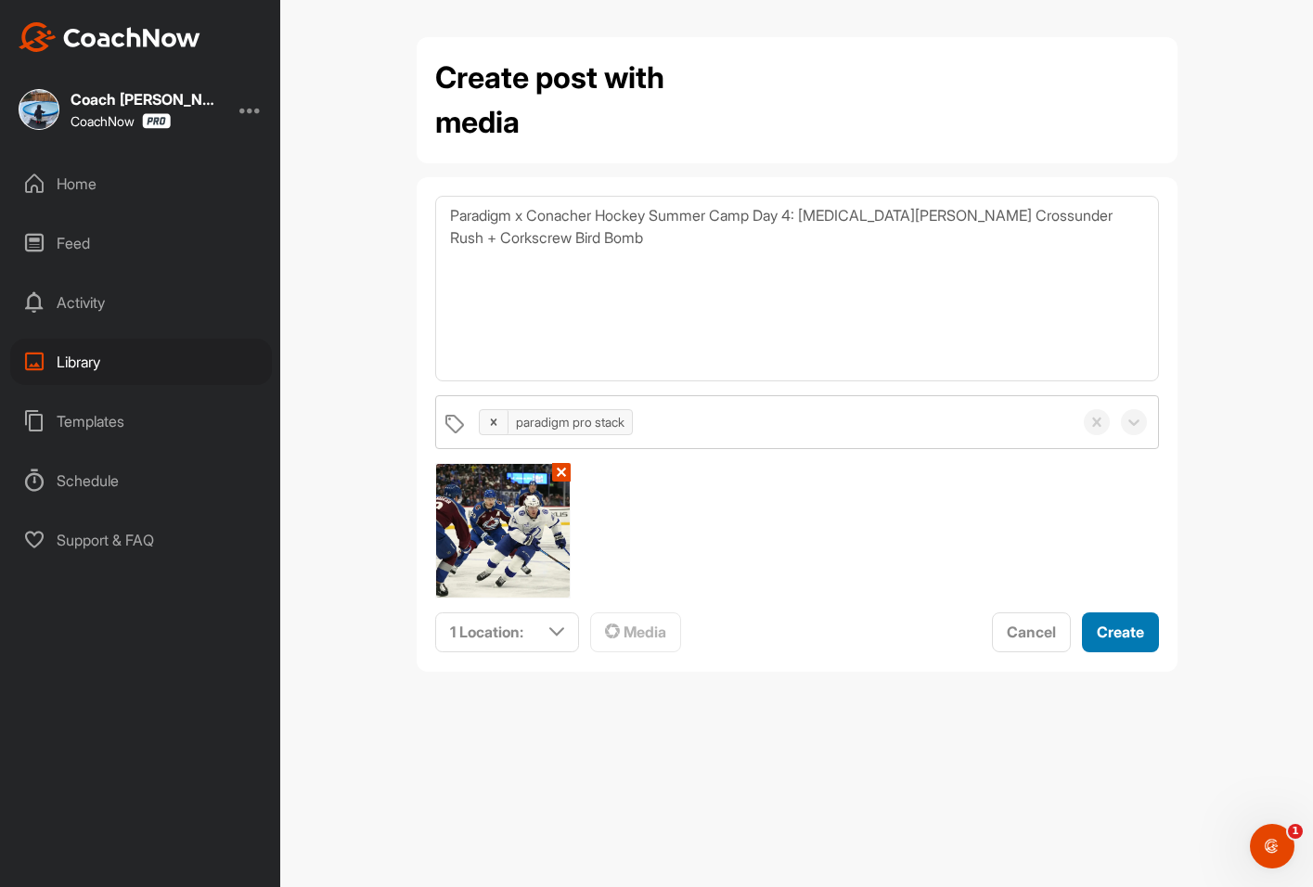
click at [1113, 630] on span "Create" at bounding box center [1120, 632] width 47 height 19
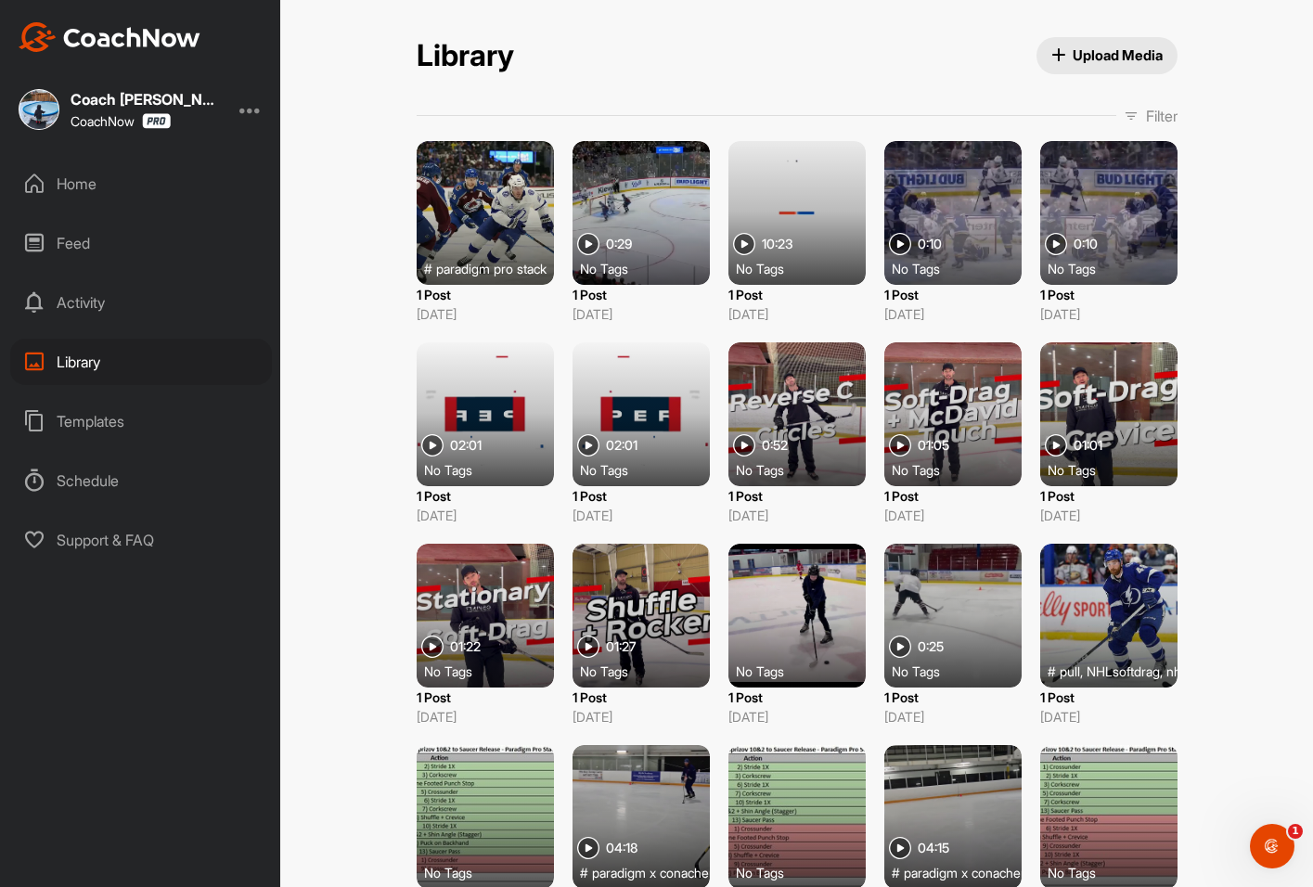
click at [83, 170] on div "Home" at bounding box center [141, 184] width 262 height 46
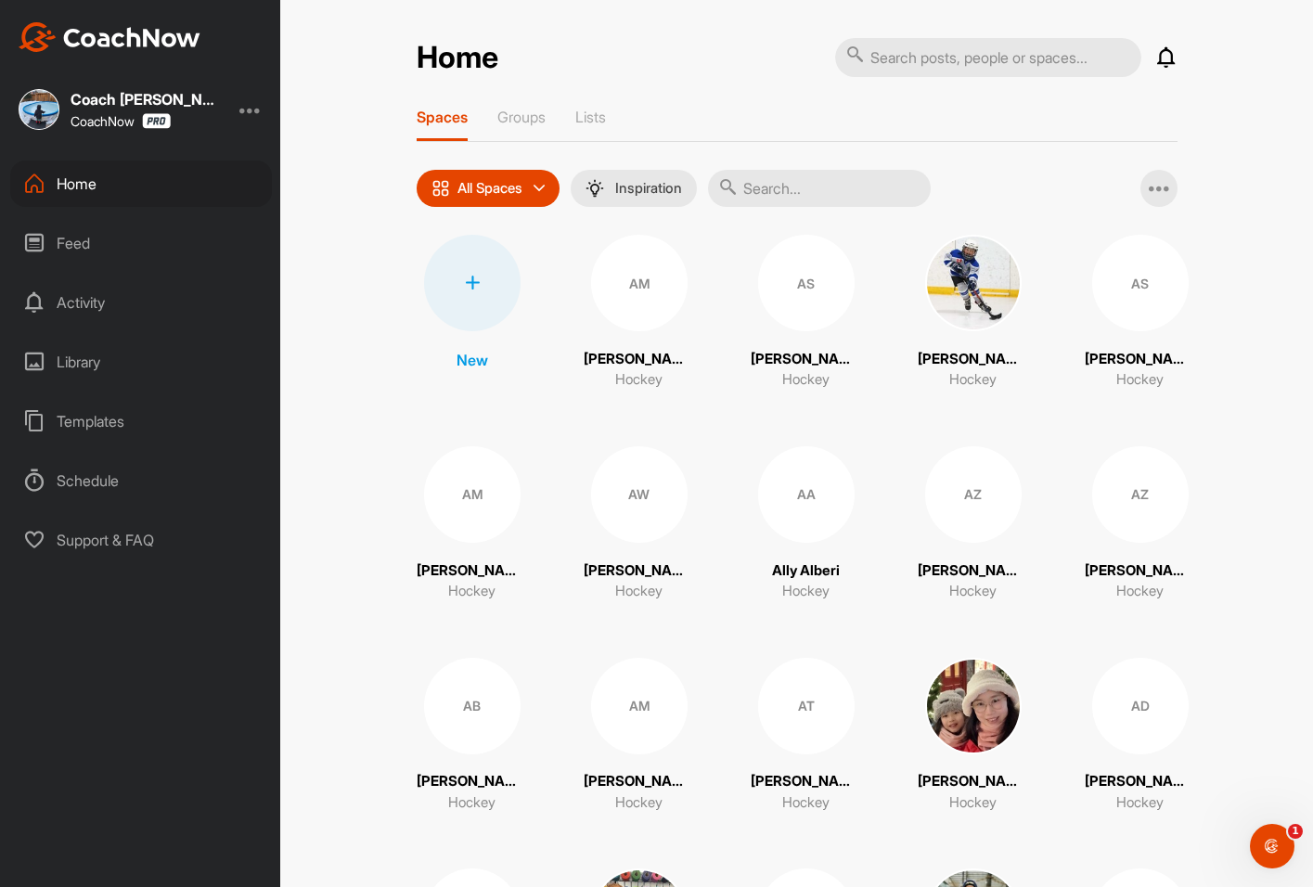
click at [64, 230] on div "Feed" at bounding box center [141, 243] width 262 height 46
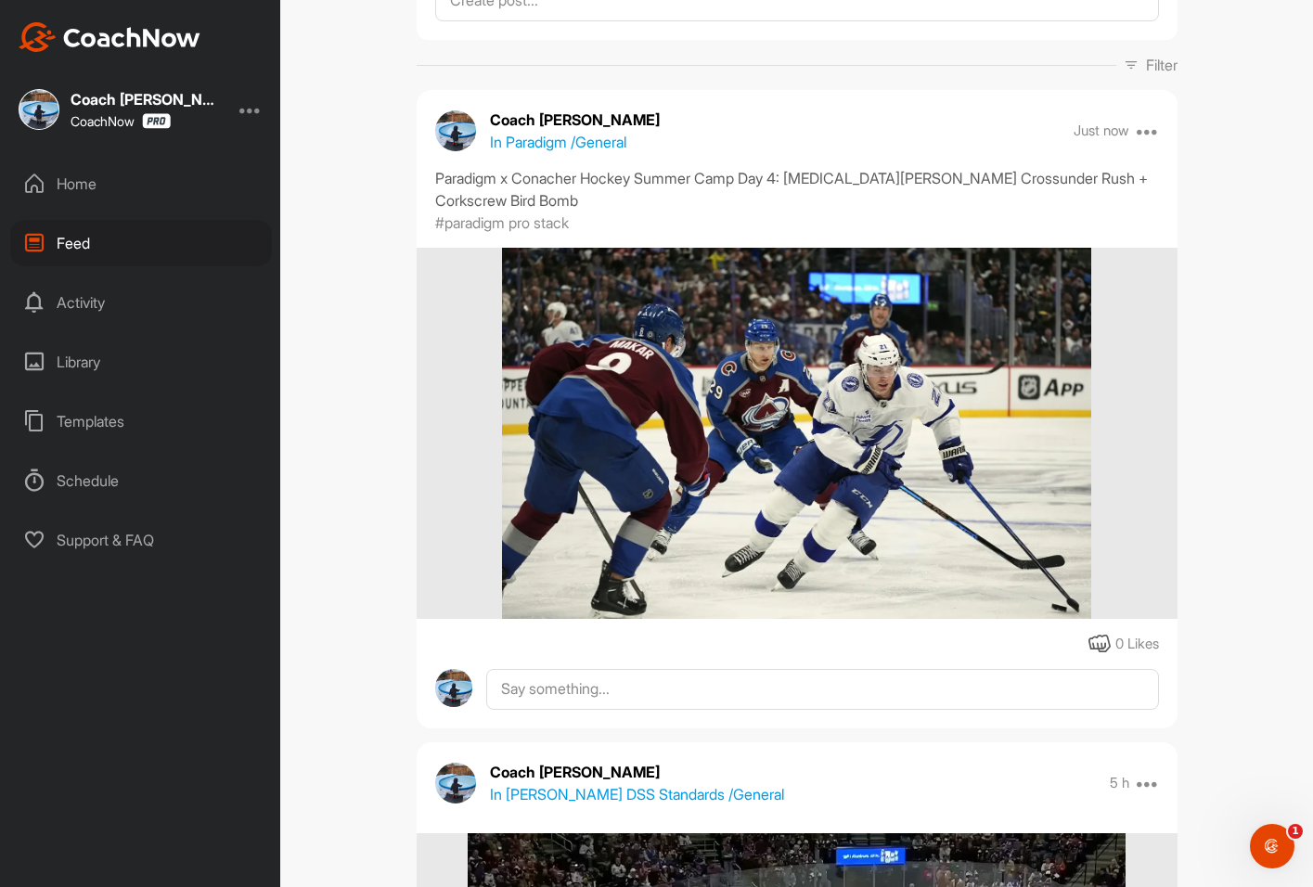
scroll to position [186, 0]
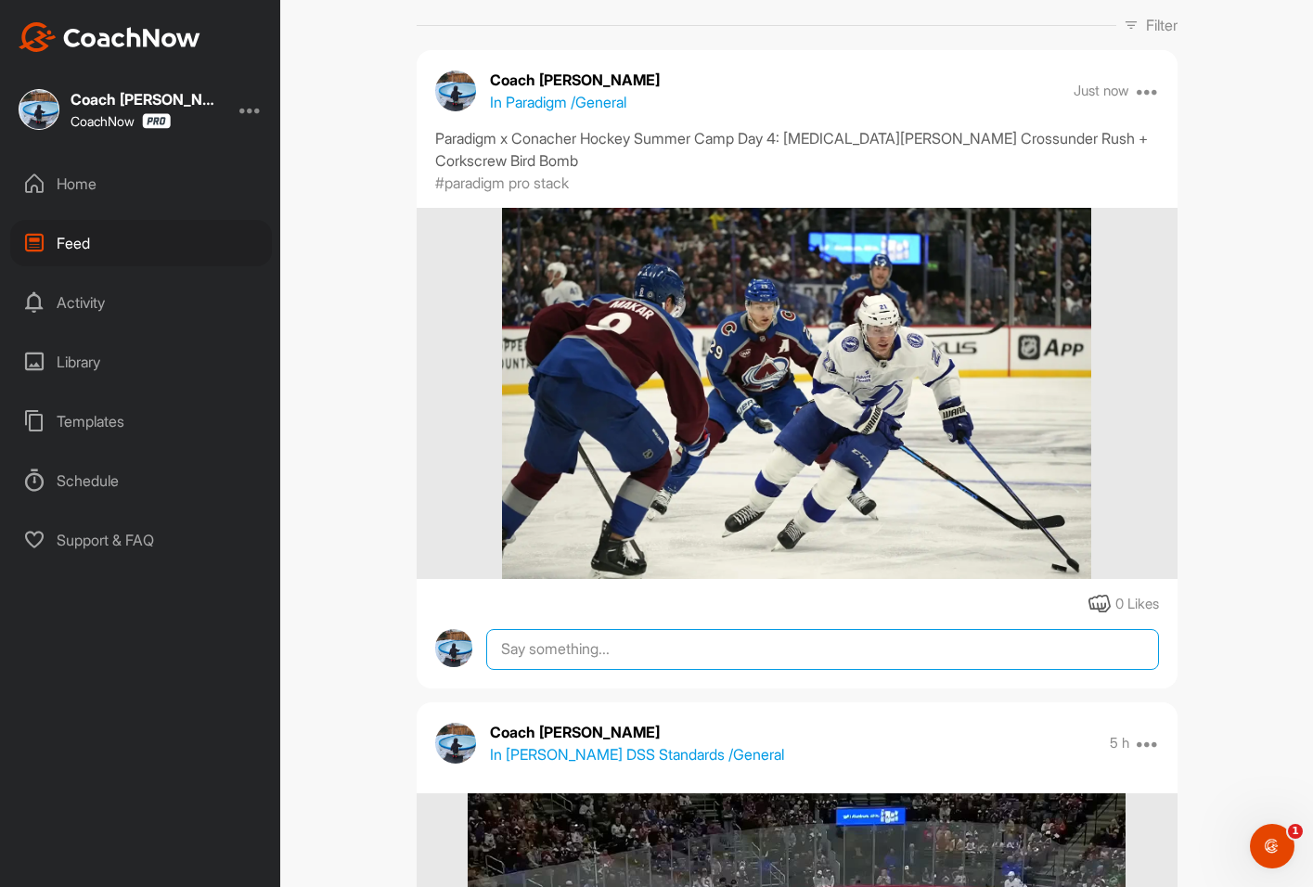
click at [810, 669] on textarea at bounding box center [822, 649] width 672 height 41
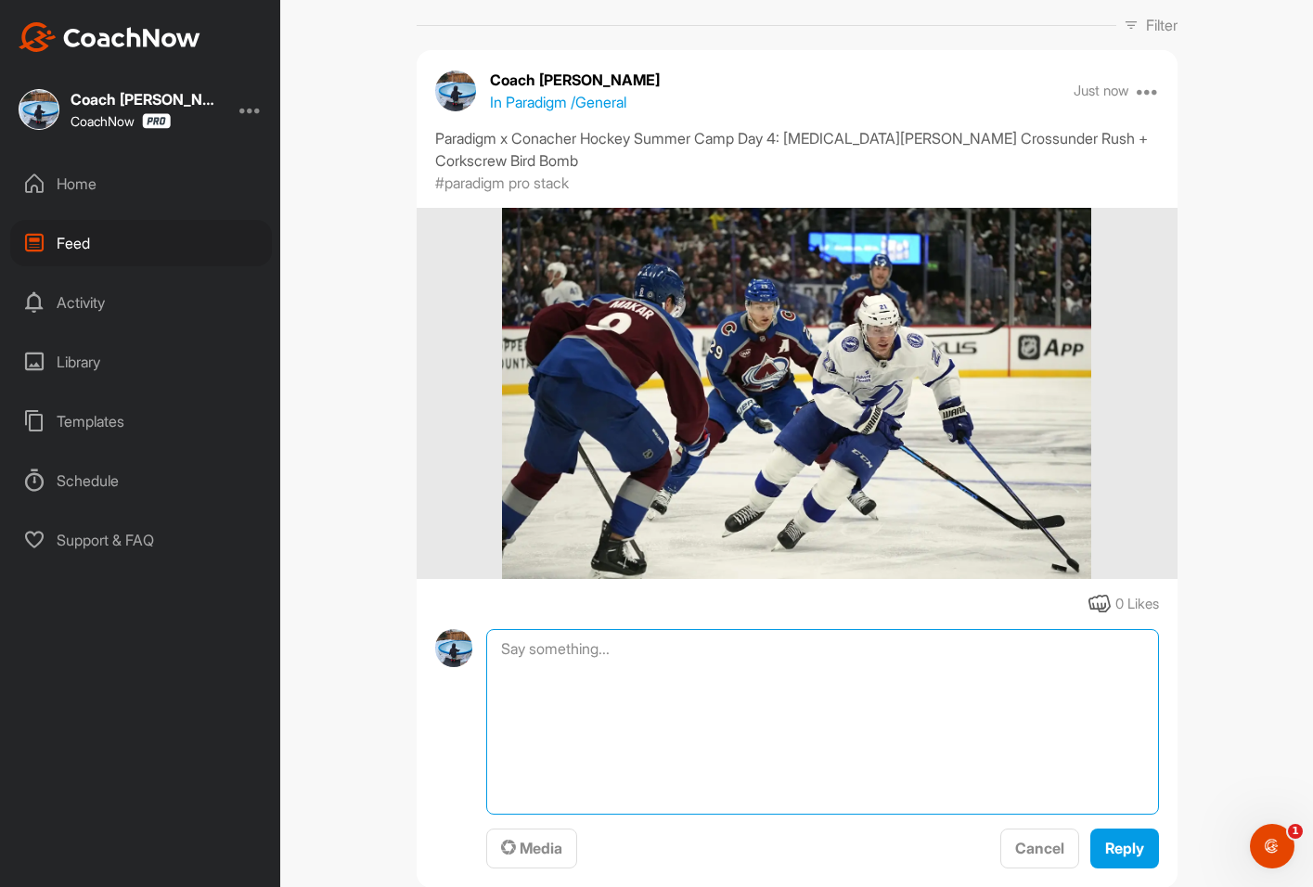
paste textarea "Paradigm x Conacher Hockey Summer Camp Day 3: [PERSON_NAME] Bladeside Soft-Drag…"
type textarea "Paradigm x Conacher Hockey Summer Camp Day 3: [PERSON_NAME] Bladeside Soft-Drag…"
drag, startPoint x: 759, startPoint y: 678, endPoint x: 429, endPoint y: 609, distance: 337.6
click at [429, 609] on div "Coach Bruce Wayne In Paradigm / General Just now Move to ... Copy to ... Edit E…" at bounding box center [797, 469] width 761 height 838
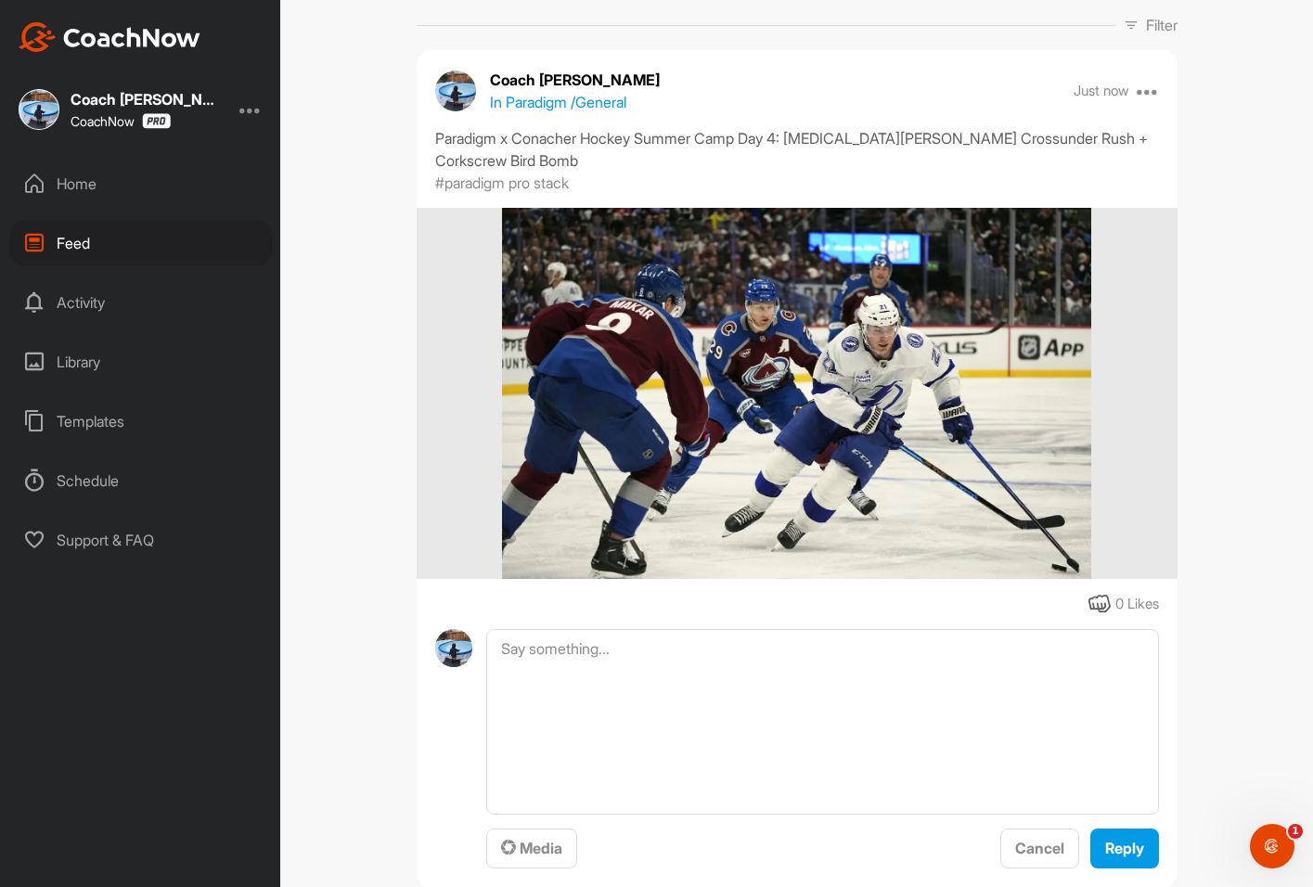
click at [345, 483] on div "Feed Filter Media Type Images Videos Notes Audio Documents Author AE Aaron Ekbl…" at bounding box center [796, 443] width 1033 height 887
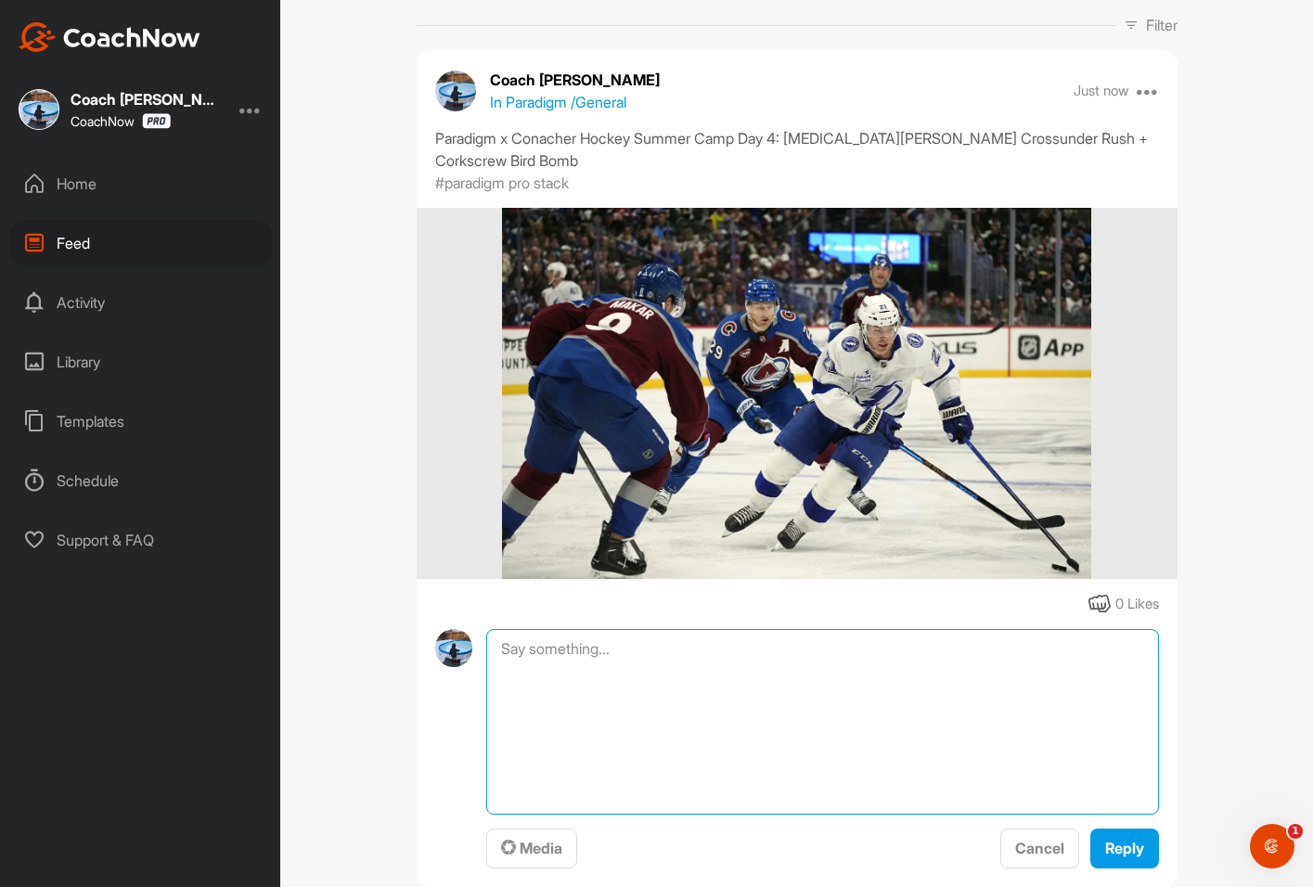
click at [647, 666] on textarea at bounding box center [822, 722] width 672 height 186
paste textarea "Day 4 Kucherov: Pick up puck behind the net McDavid Touch Crossunder 2x (blades…"
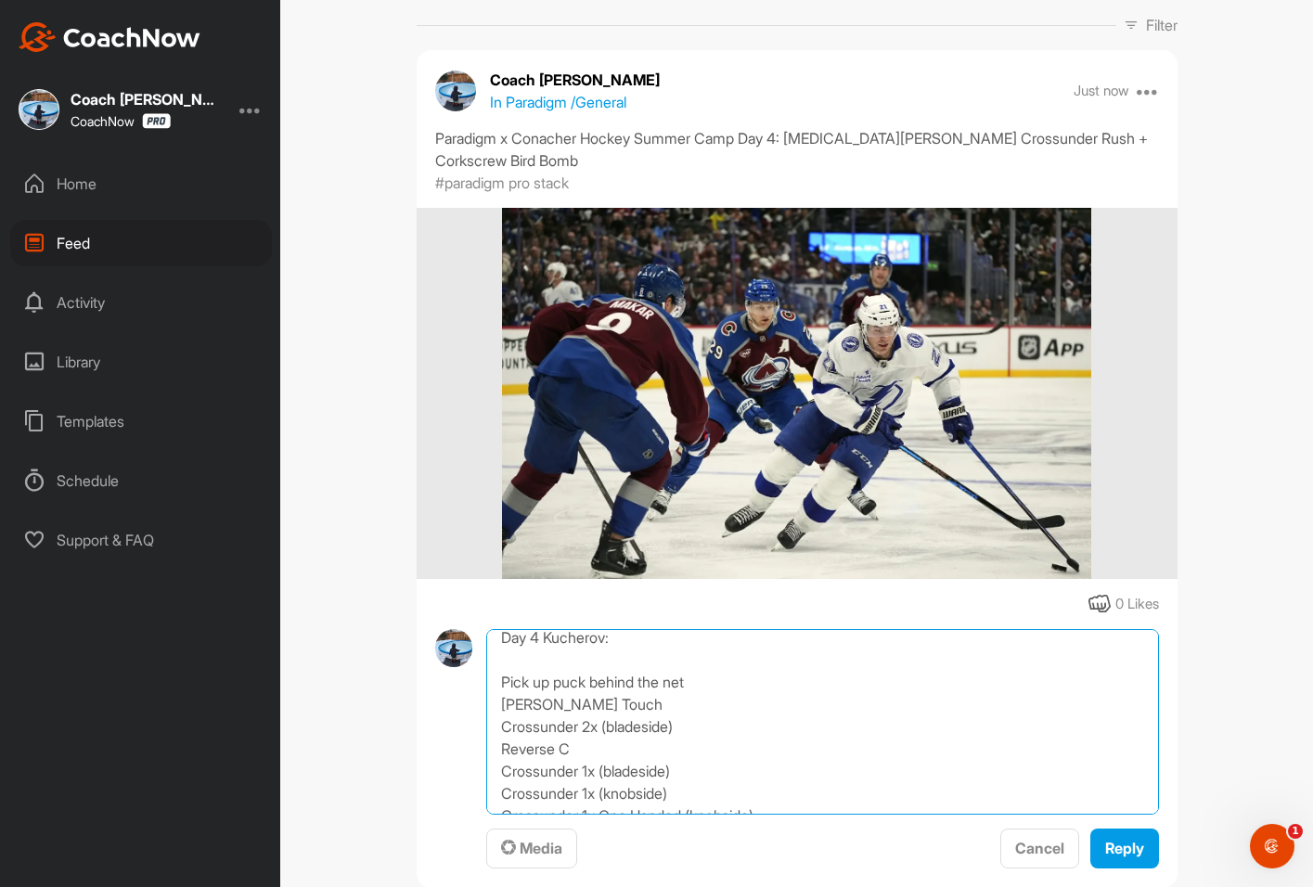
scroll to position [0, 0]
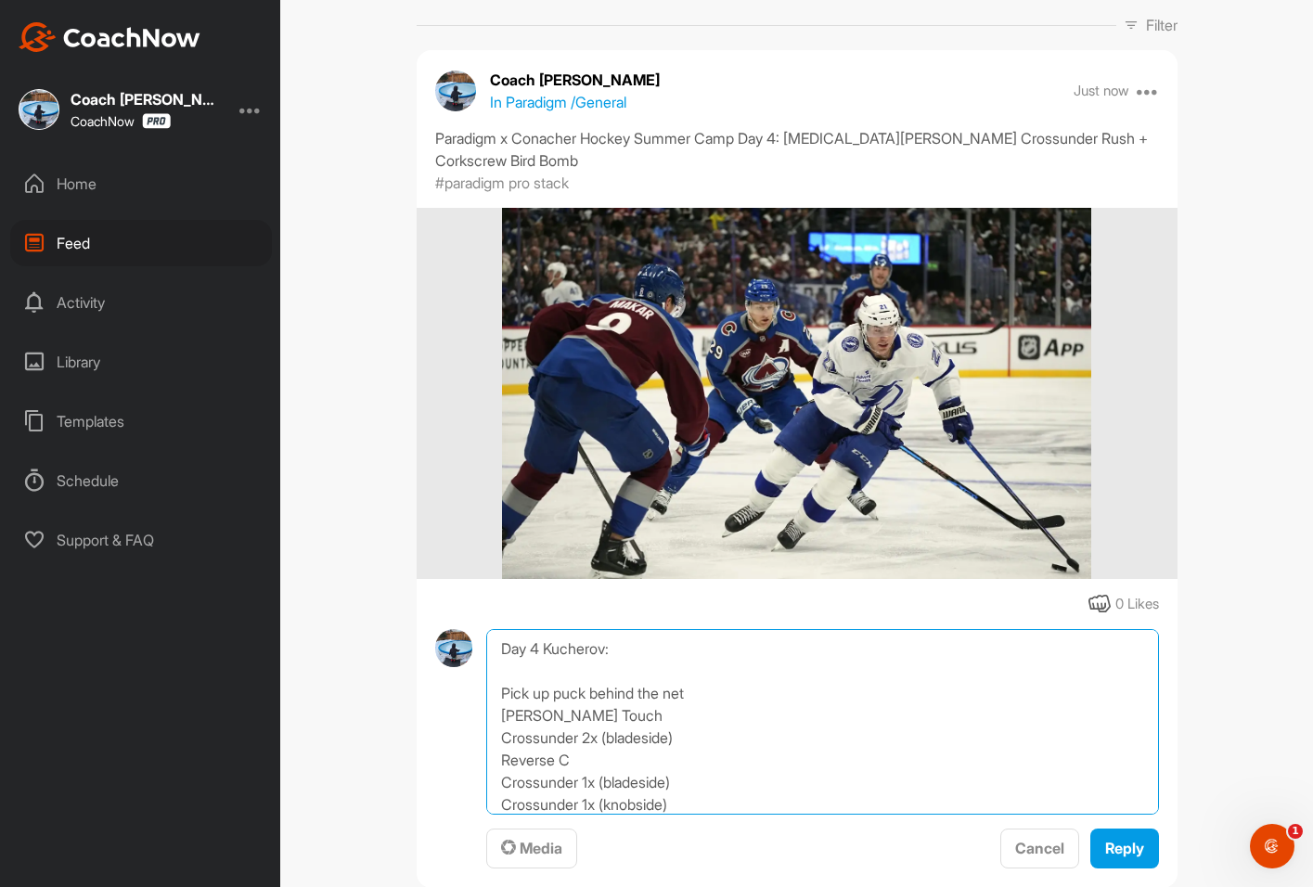
click at [604, 656] on textarea "Day 4 Kucherov: Pick up puck behind the net McDavid Touch Crossunder 2x (blades…" at bounding box center [822, 722] width 672 height 186
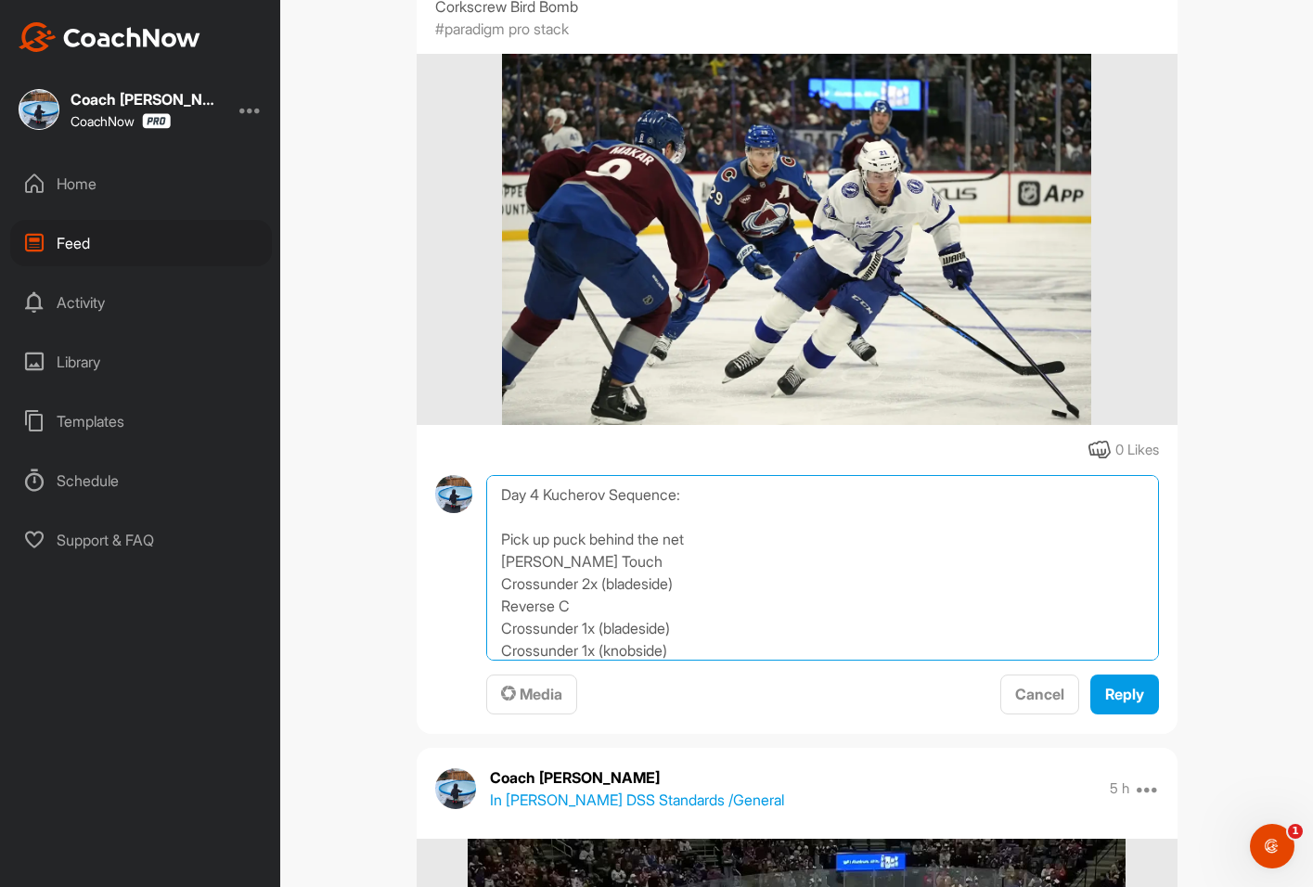
scroll to position [371, 0]
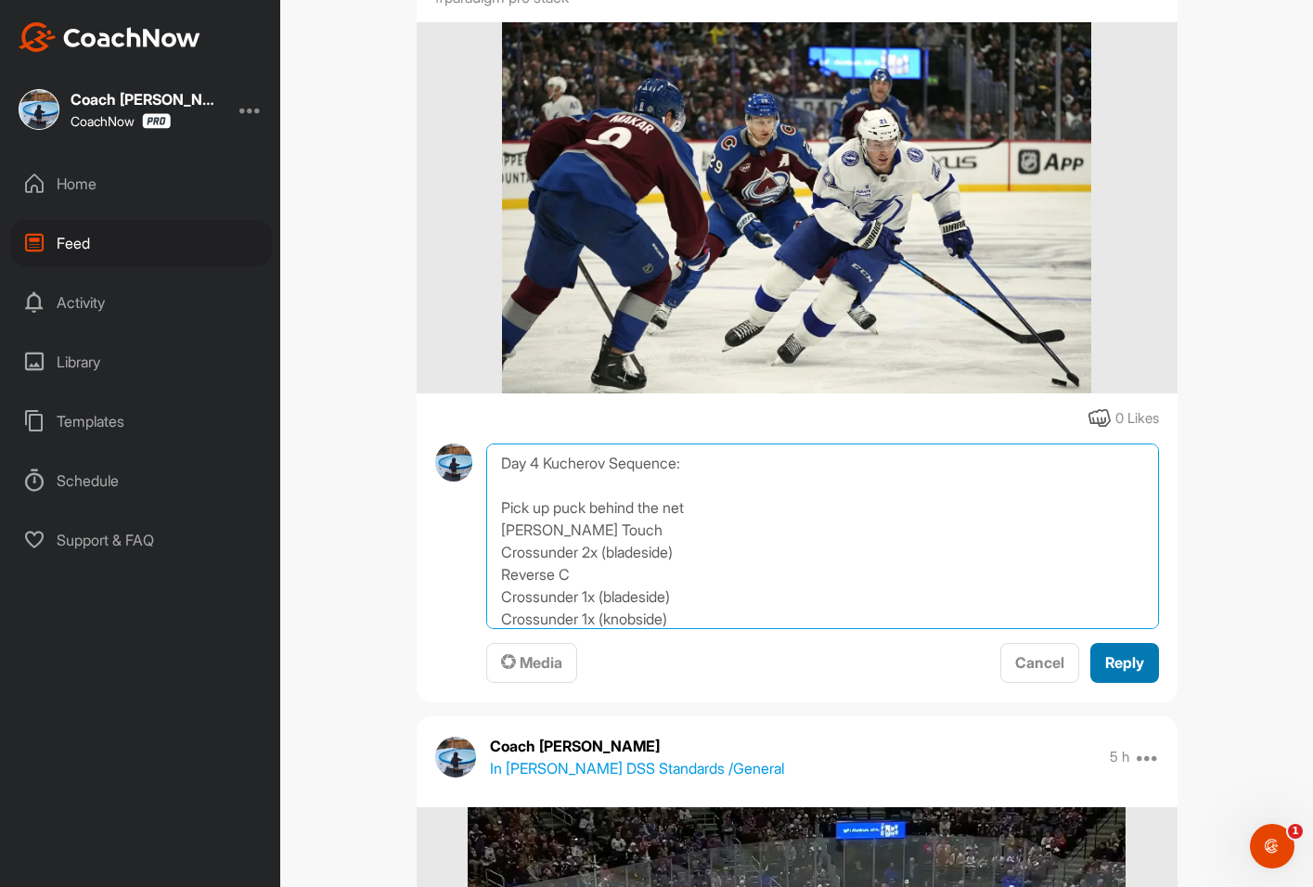
type textarea "Day 4 Kucherov Sequence: Pick up puck behind the net McDavid Touch Crossunder 2…"
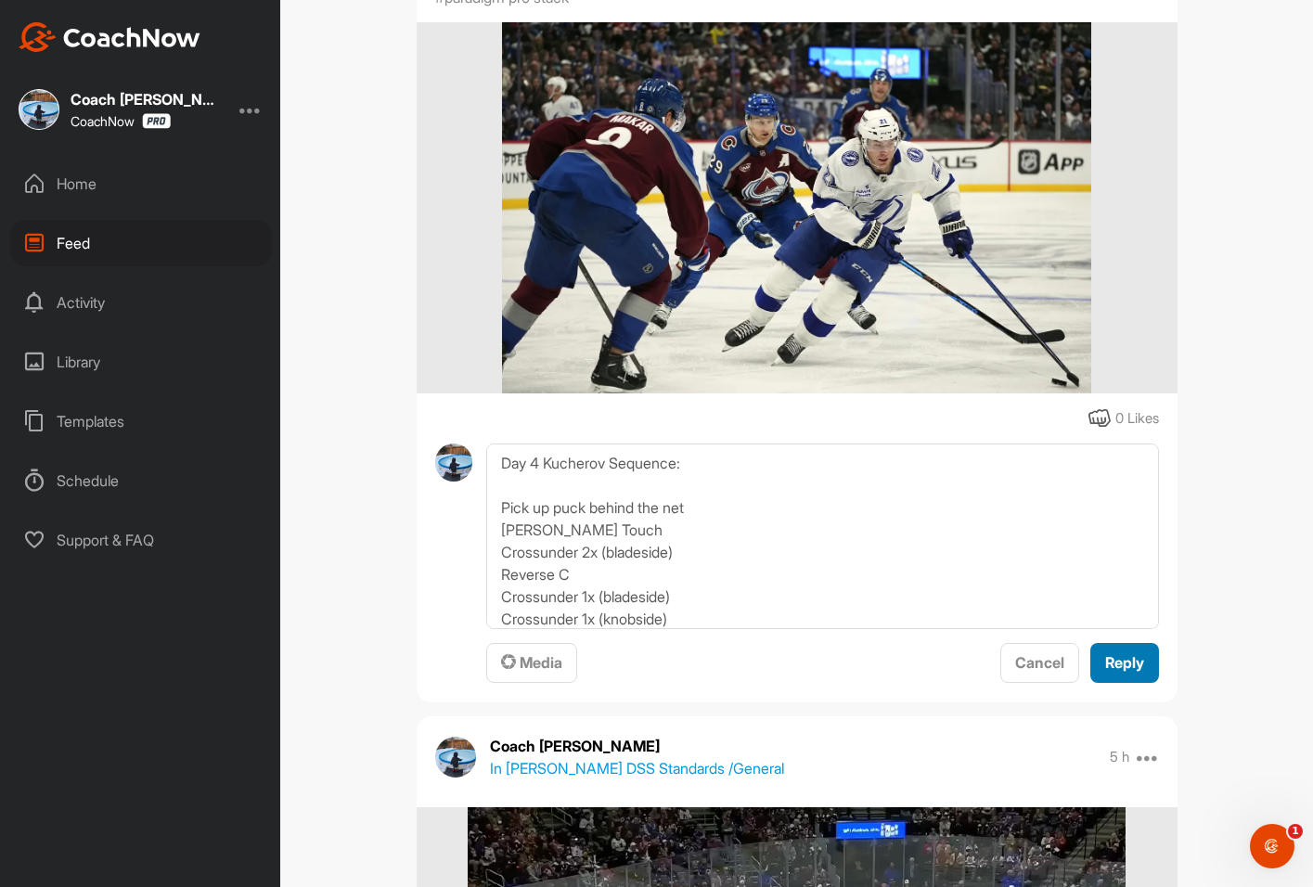
click at [1114, 661] on span "Reply" at bounding box center [1124, 662] width 39 height 19
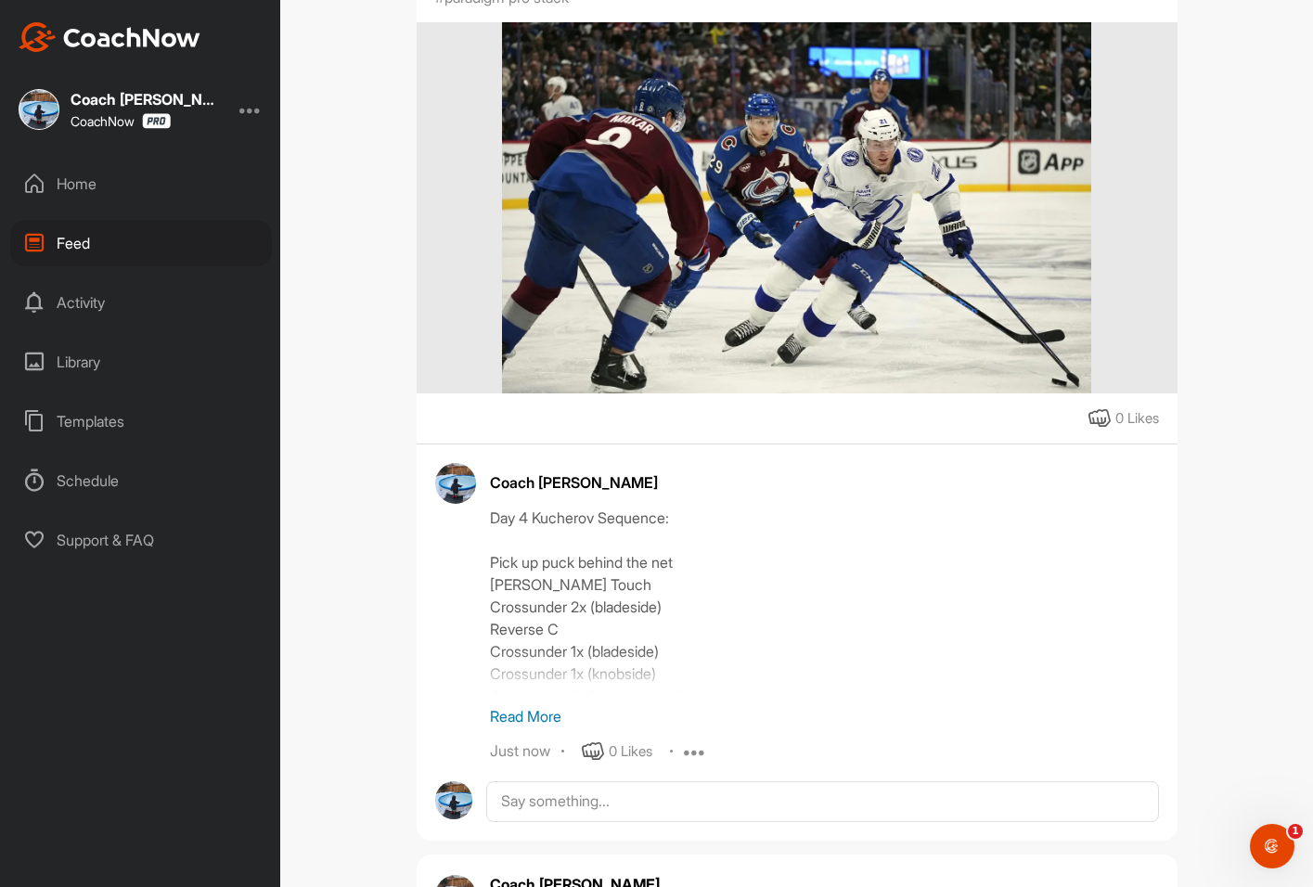
click at [522, 714] on p "Read More" at bounding box center [824, 716] width 669 height 22
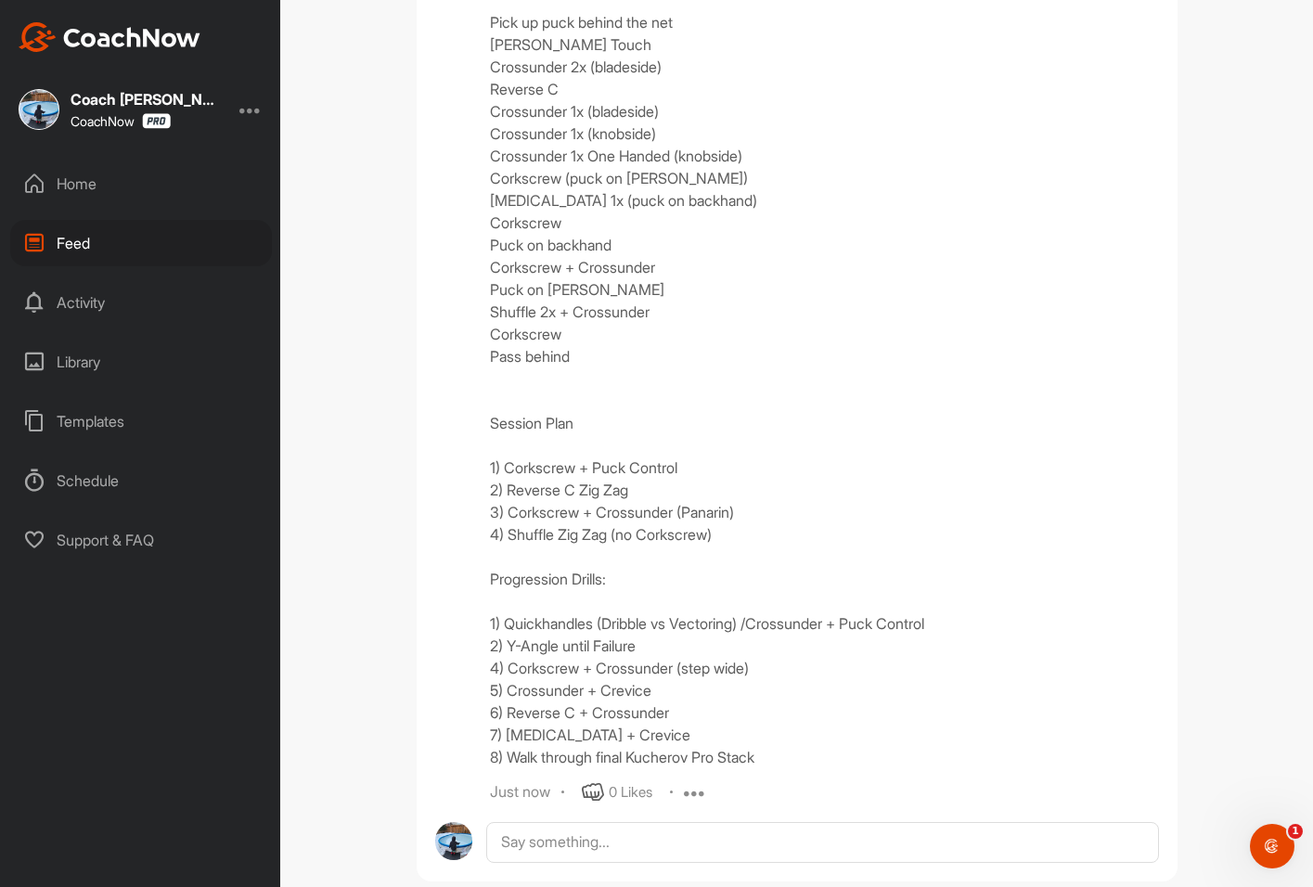
scroll to position [1021, 0]
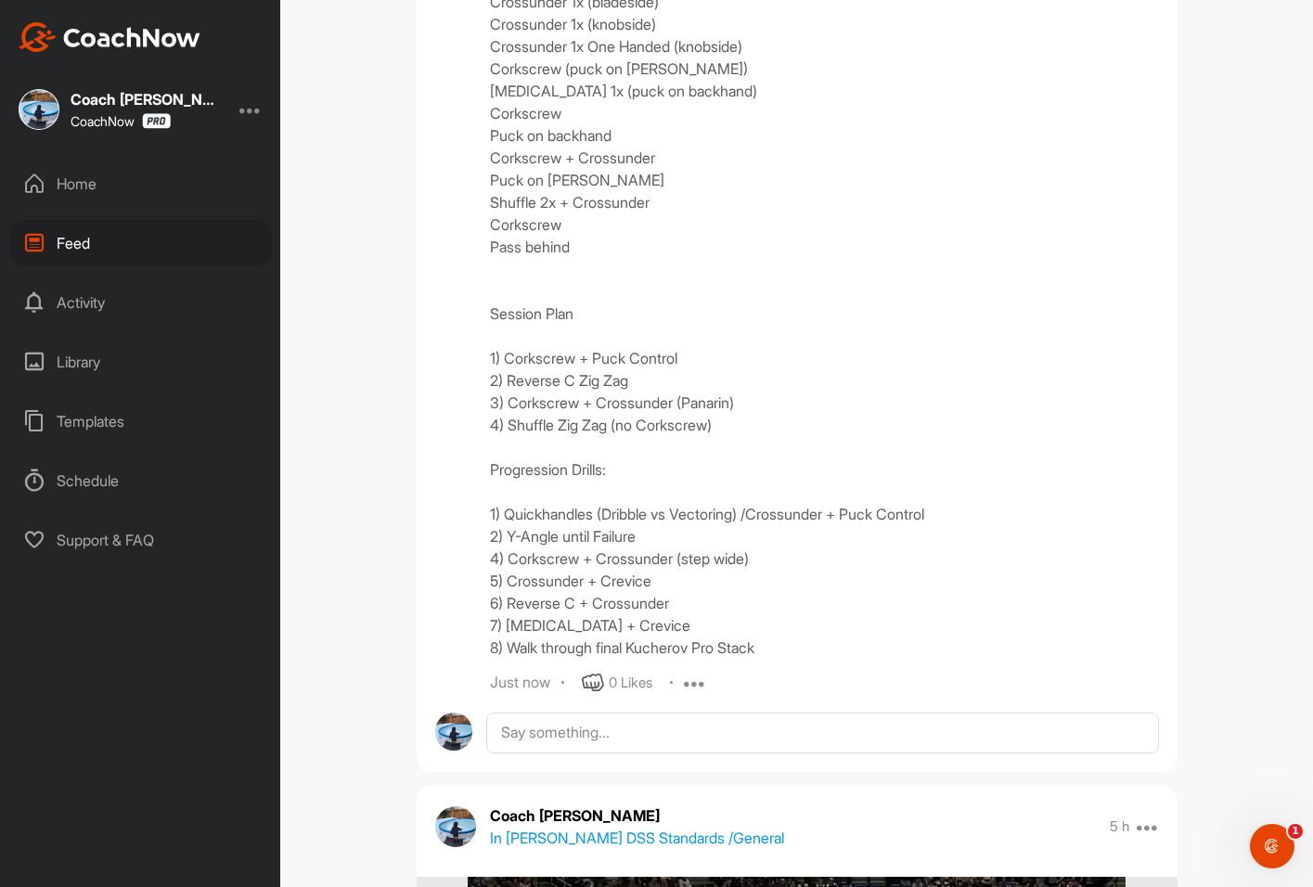
click at [689, 686] on icon at bounding box center [695, 683] width 22 height 22
click at [695, 737] on p "Edit" at bounding box center [692, 744] width 25 height 19
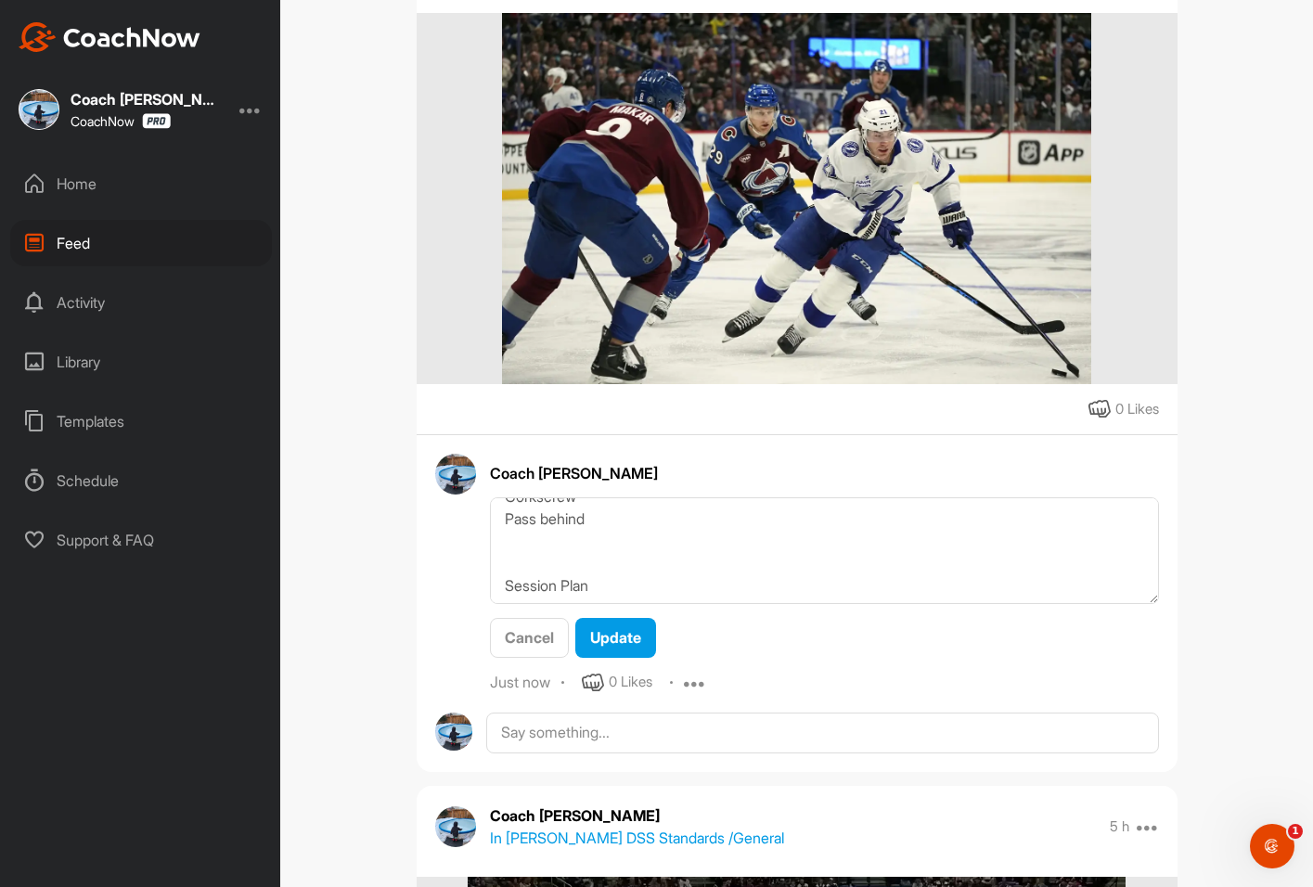
scroll to position [371, 0]
click at [610, 591] on textarea "Day 4 Kucherov Sequence: Pick up puck behind the net McDavid Touch Crossunder 2…" at bounding box center [824, 550] width 669 height 107
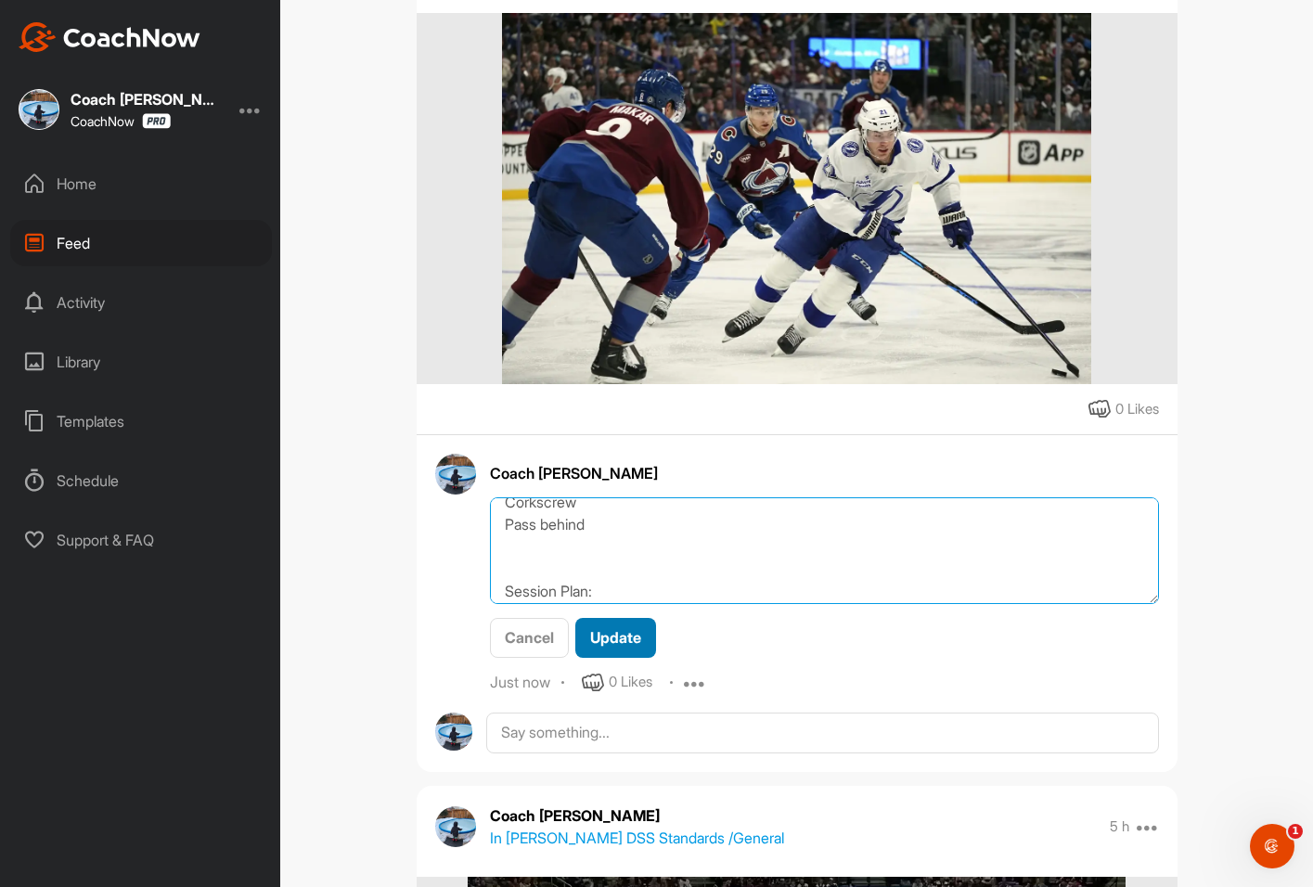
type textarea "Day 4 Kucherov Sequence: Pick up puck behind the net McDavid Touch Crossunder 2…"
click at [627, 631] on span "Update" at bounding box center [615, 637] width 51 height 19
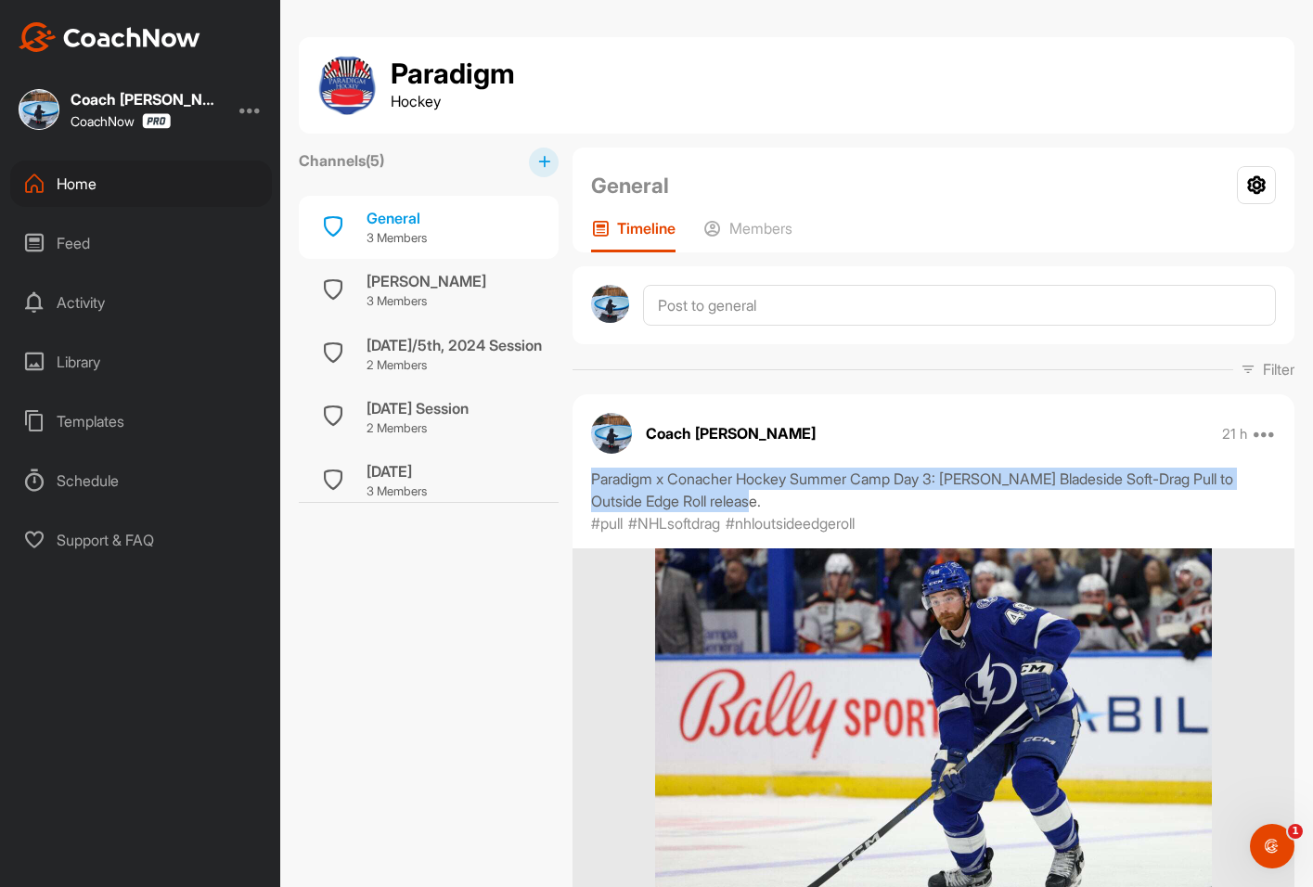
drag, startPoint x: 779, startPoint y: 500, endPoint x: 584, endPoint y: 479, distance: 197.0
click at [584, 479] on div "Paradigm x Conacher Hockey Summer Camp Day 3: Nick Perbix Bladeside Soft-Drag P…" at bounding box center [934, 501] width 722 height 67
copy div "Paradigm x Conacher Hockey Summer Camp Day 3: [PERSON_NAME] Bladeside Soft-Drag…"
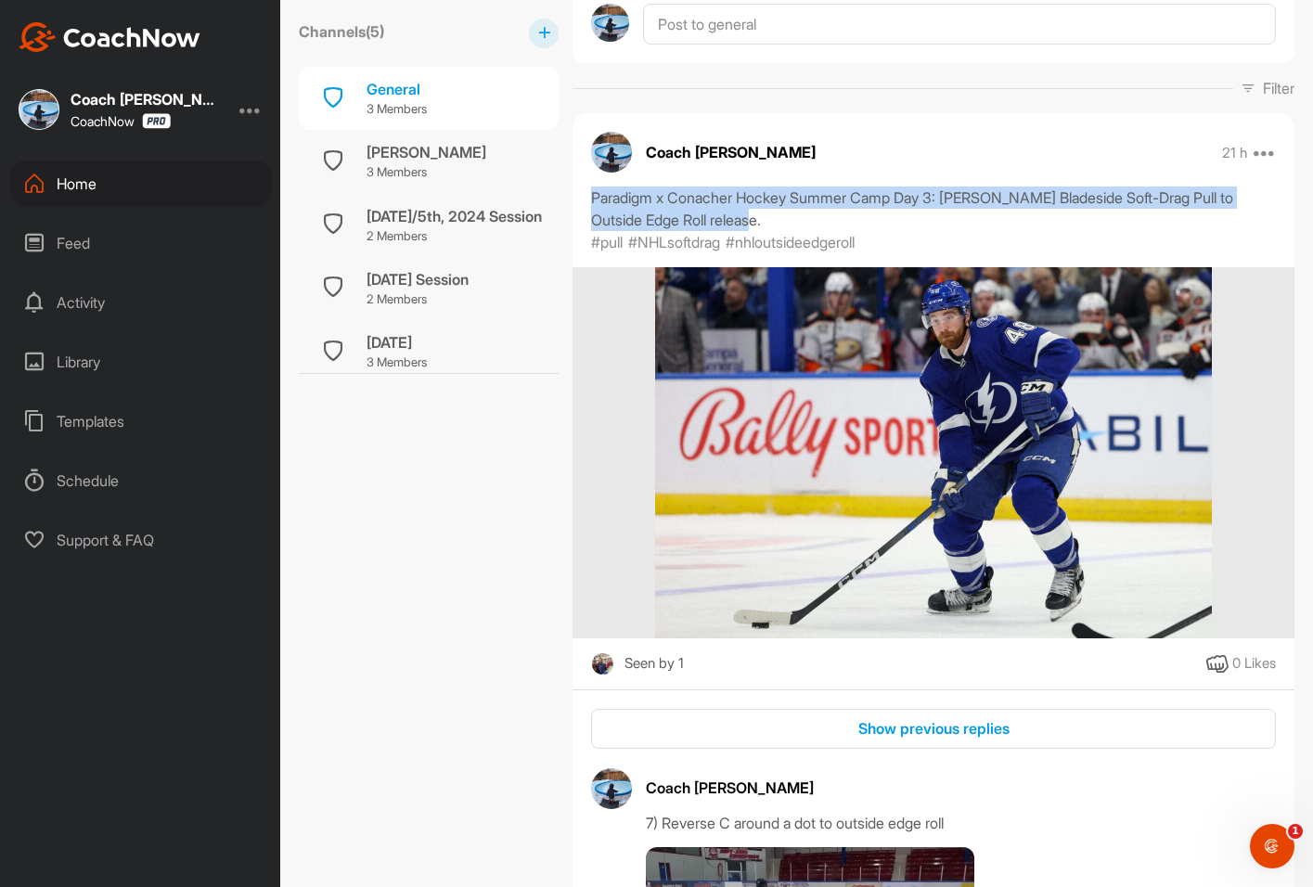
scroll to position [278, 0]
